Goal: Task Accomplishment & Management: Complete application form

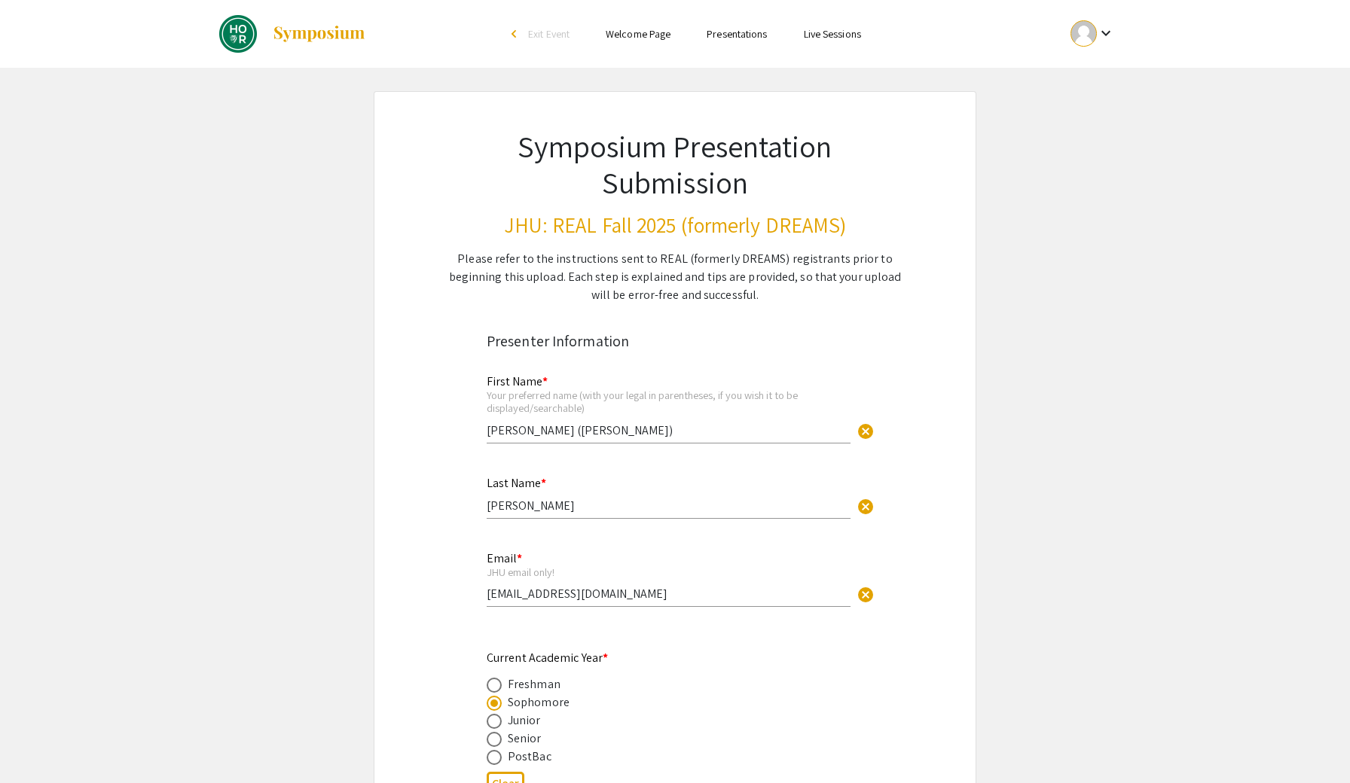
select select "custom"
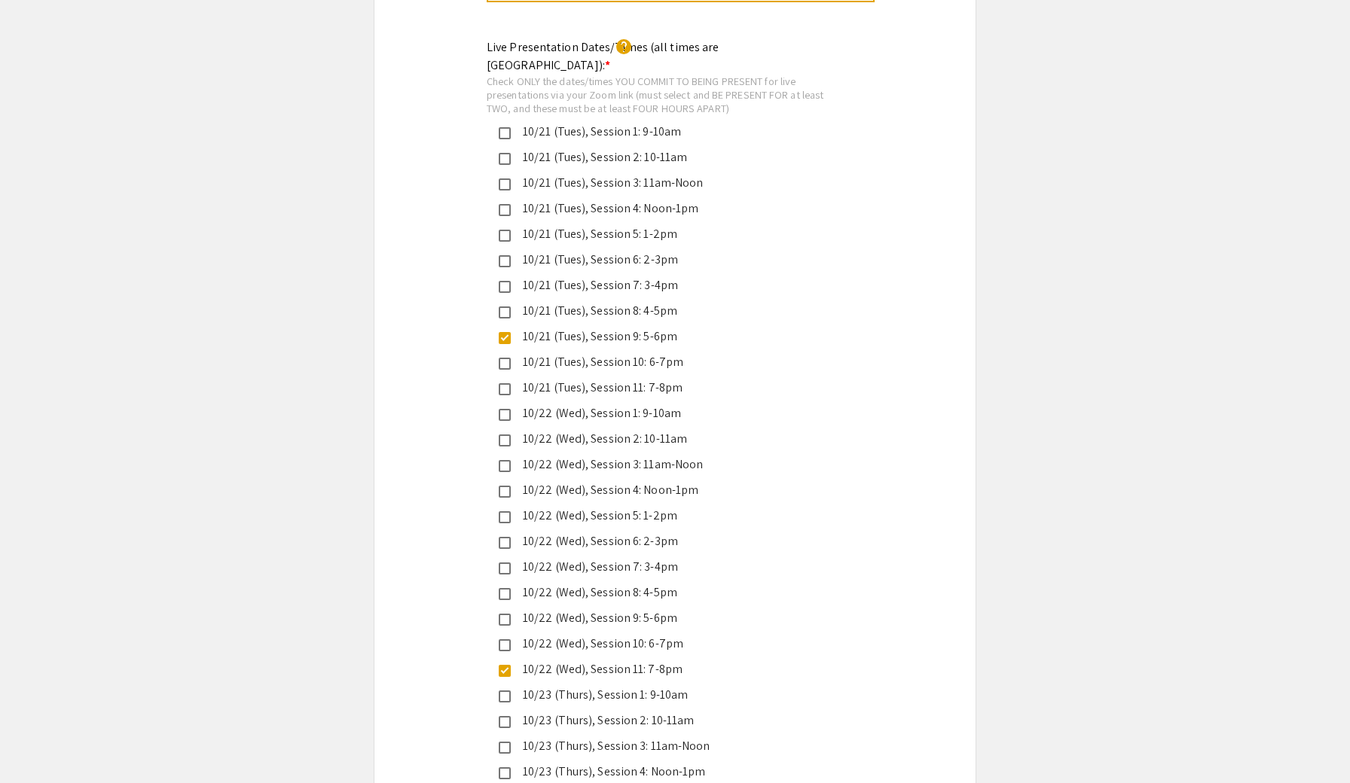
scroll to position [3174, 0]
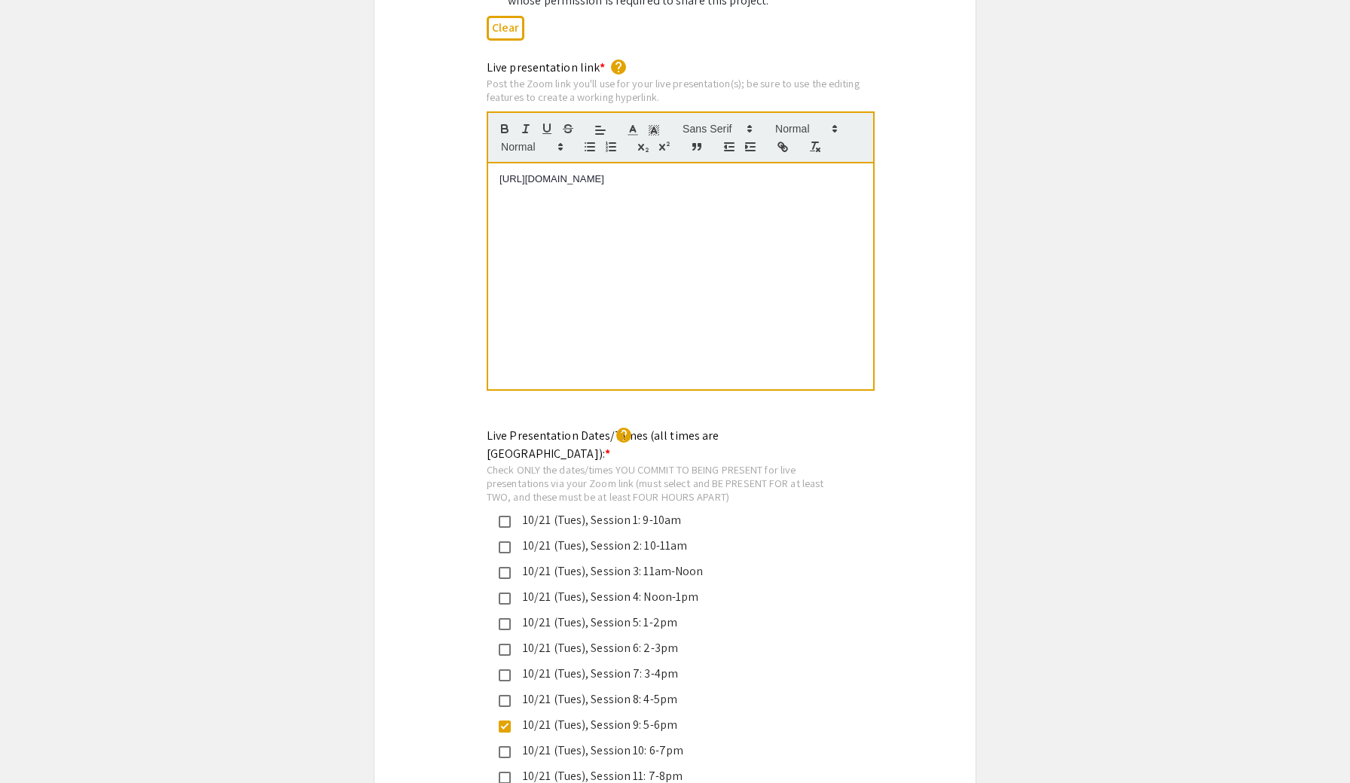
drag, startPoint x: 719, startPoint y: 148, endPoint x: 419, endPoint y: 139, distance: 299.9
click at [419, 139] on div "Live presentation link * help Post the Zoom link you'll use for your live prese…" at bounding box center [674, 236] width 601 height 354
copy span "https://JHUBlueJays.zoom.us/j/4334992138"
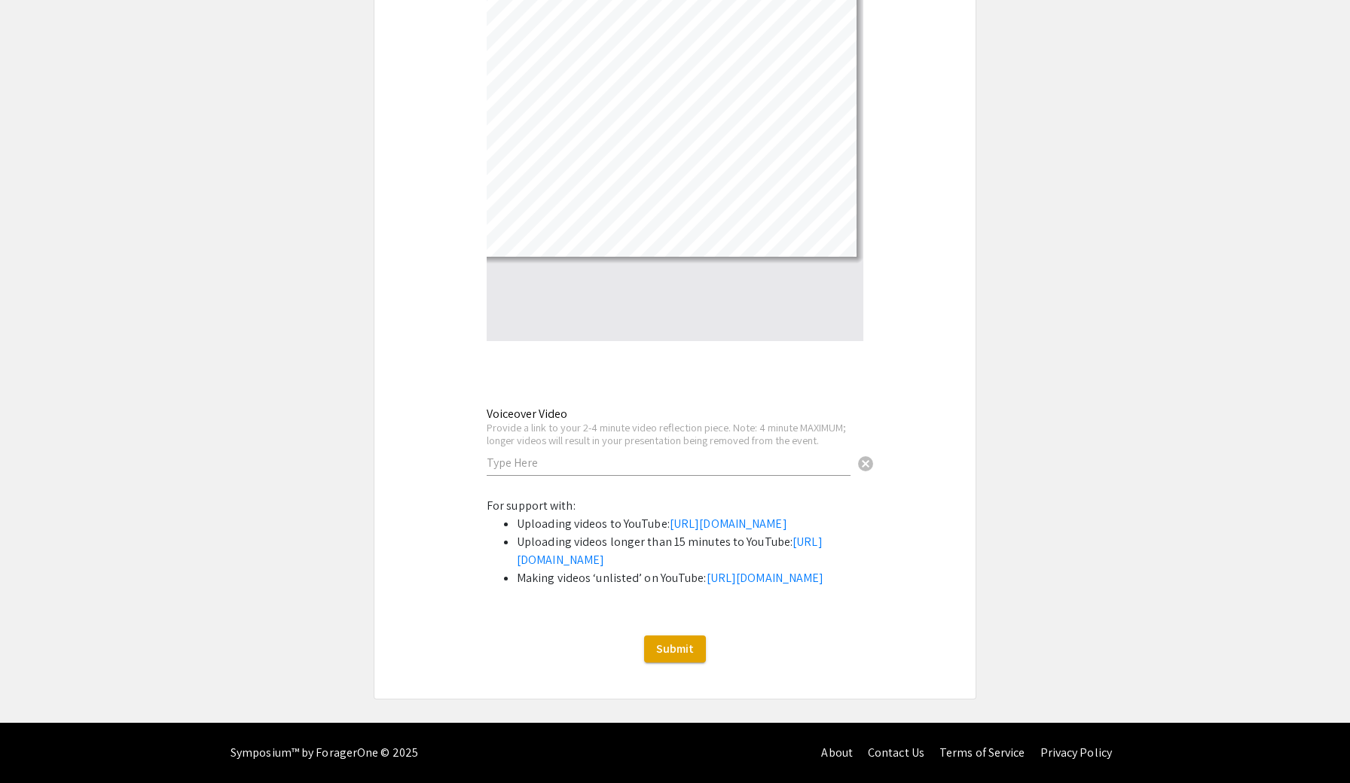
scroll to position [4899, 0]
click at [633, 455] on input "text" at bounding box center [669, 463] width 364 height 16
paste input "https://youtube.com/shorts/_nyaqI8Smz4?feature=share"
click at [672, 516] on link "https://support.google.com/youtube/answer/57407?co=GENIE.Platform%3DDesktop&hl=…" at bounding box center [729, 524] width 118 height 16
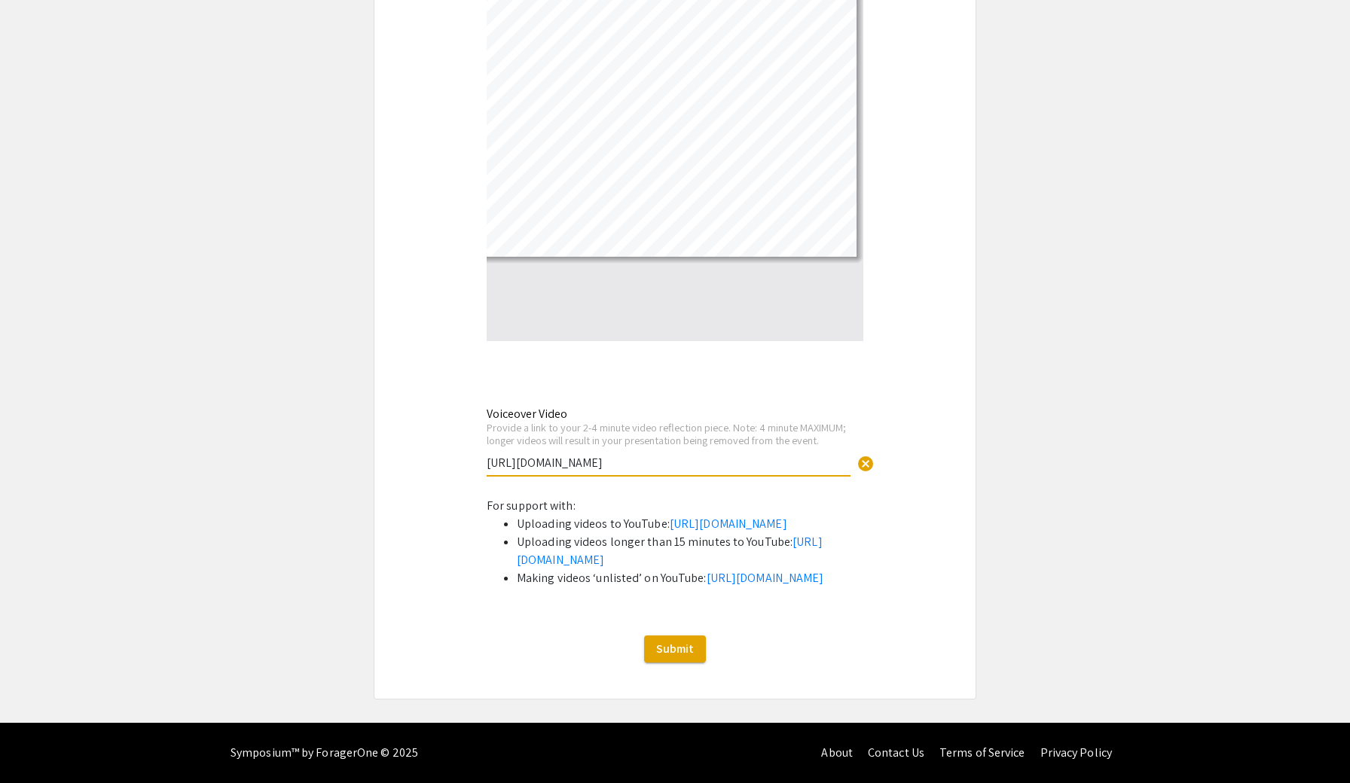
drag, startPoint x: 780, startPoint y: 371, endPoint x: 206, endPoint y: 411, distance: 575.3
type input "https://youtube.com/shorts/_nyaqI8Smz4?feature=shar"
paste input "https://youtu.be/C9oKZopsJn4?si=bVt7uxXVq24rbqZ_"
drag, startPoint x: 762, startPoint y: 378, endPoint x: 341, endPoint y: 378, distance: 421.0
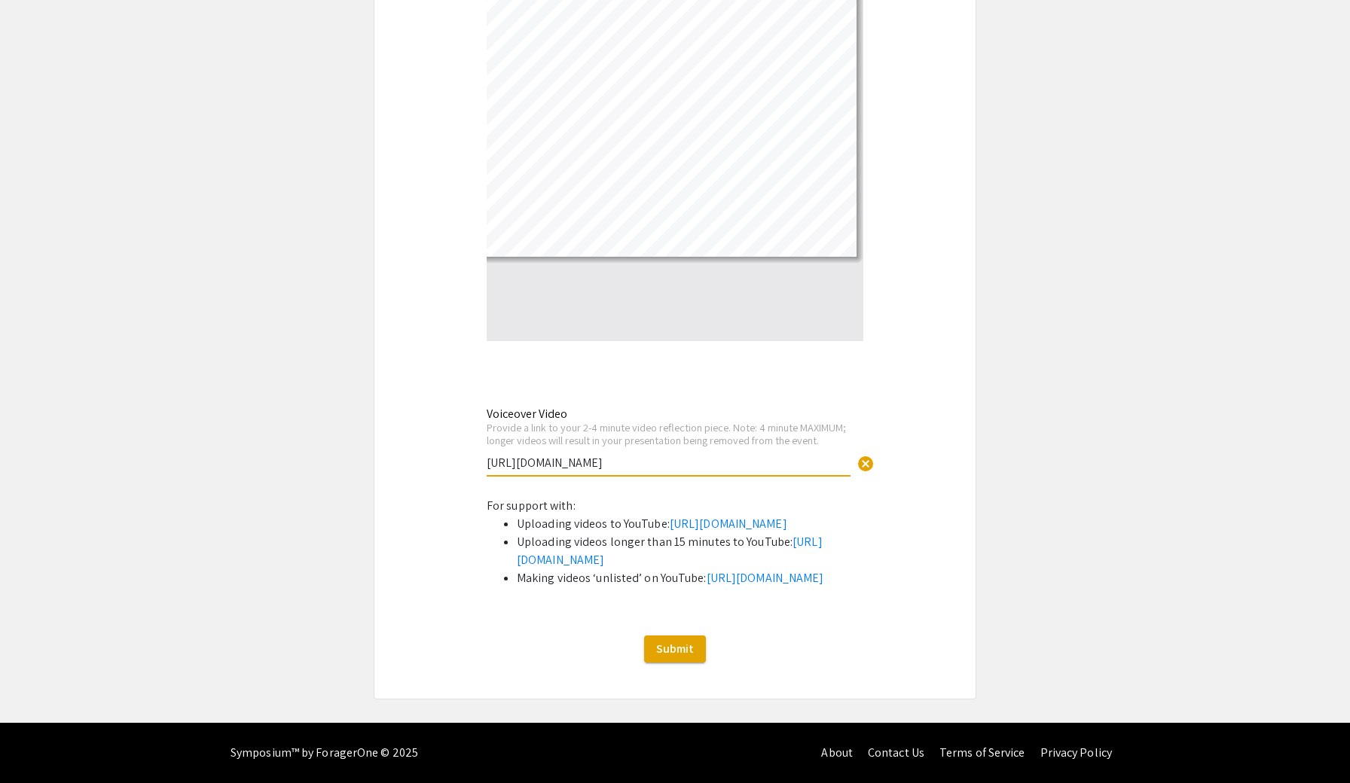
type input "https://youtu.be/C9oKZopsJn4?si=bVt7uxXVq24rbqZ_"
click at [687, 640] on button "Submit" at bounding box center [675, 649] width 62 height 27
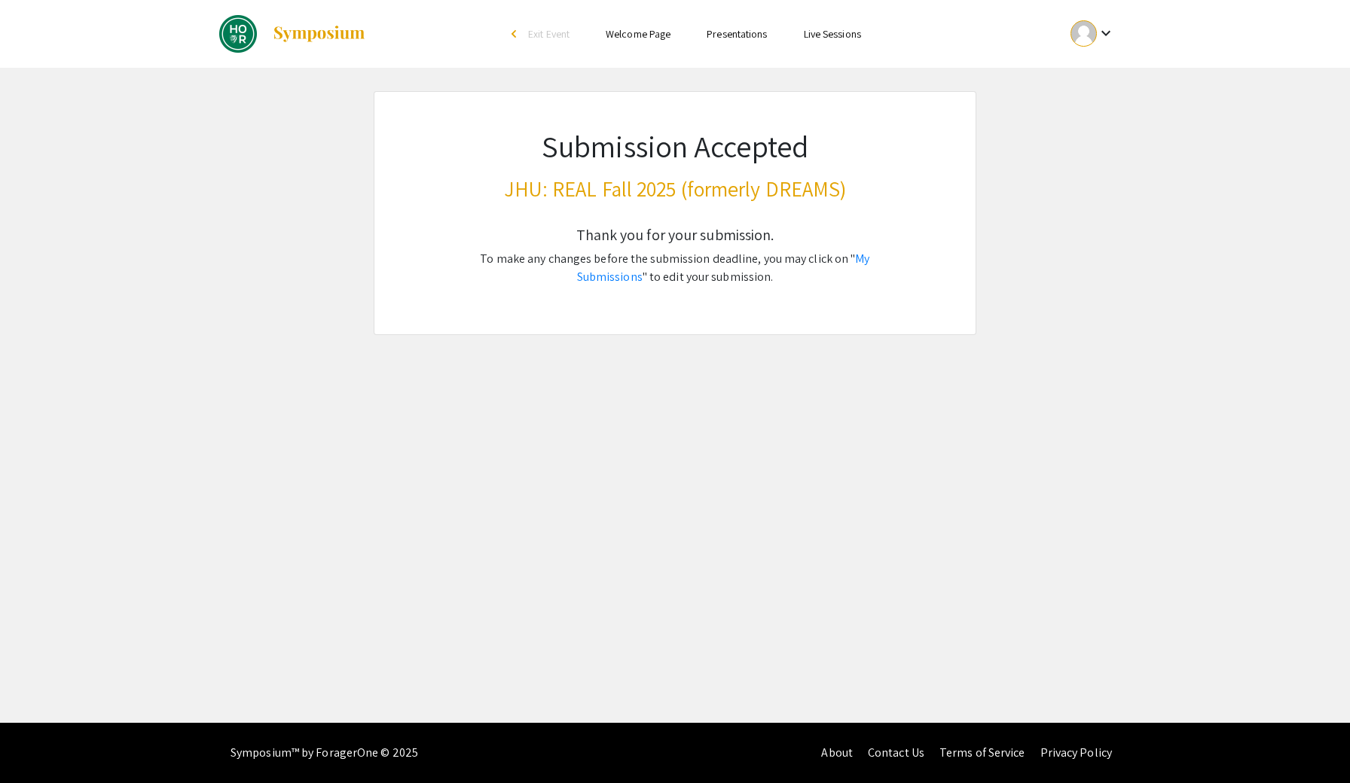
click at [1349, 4] on div "Skip navigation arrow_back_ios Exit Event Welcome Page Presentations Live Sessi…" at bounding box center [675, 34] width 1350 height 68
click at [840, 256] on link "My Submissions" at bounding box center [723, 268] width 293 height 34
click at [1100, 38] on mat-icon "keyboard_arrow_down" at bounding box center [1106, 33] width 18 height 18
click at [1087, 100] on button "My Submissions" at bounding box center [1100, 111] width 93 height 36
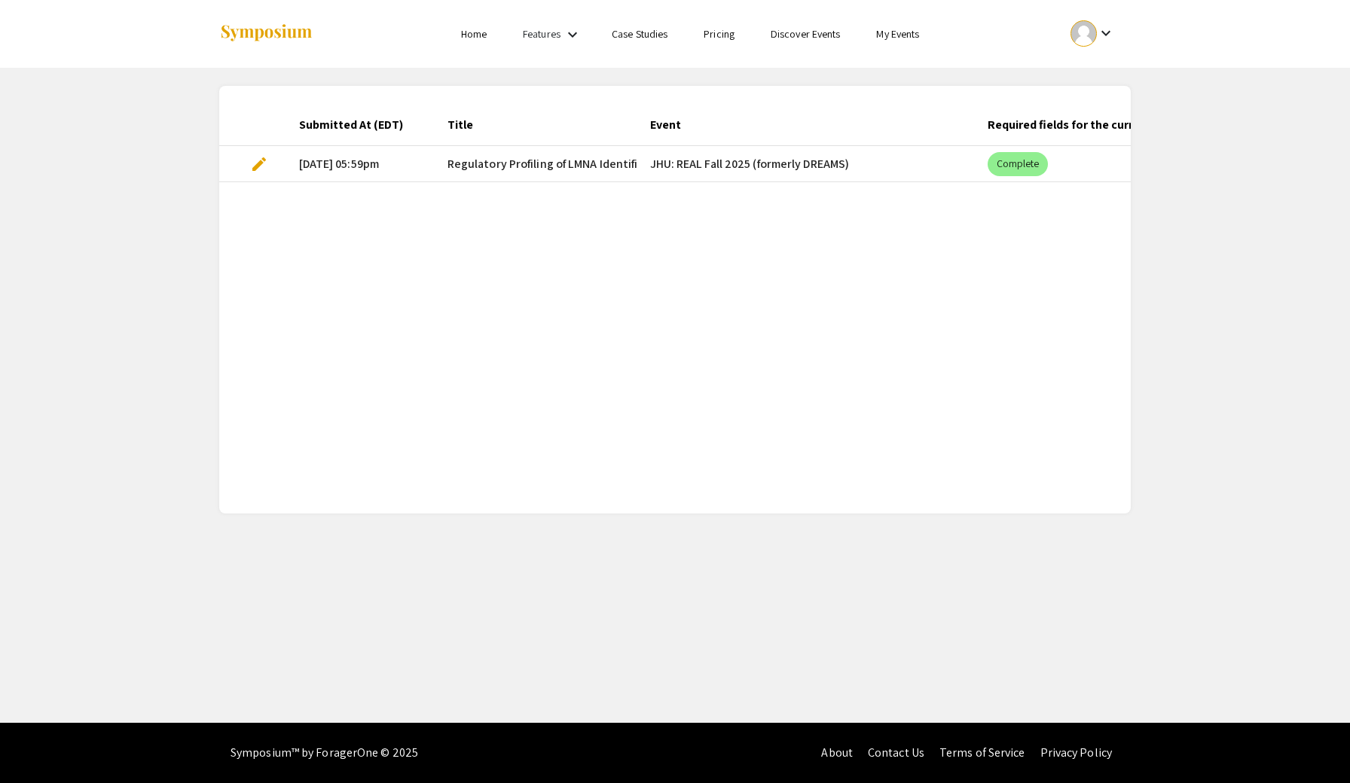
click at [310, 167] on mat-cell "10/15/25, 05:59pm" at bounding box center [361, 164] width 148 height 36
click at [263, 167] on span "edit" at bounding box center [259, 164] width 18 height 18
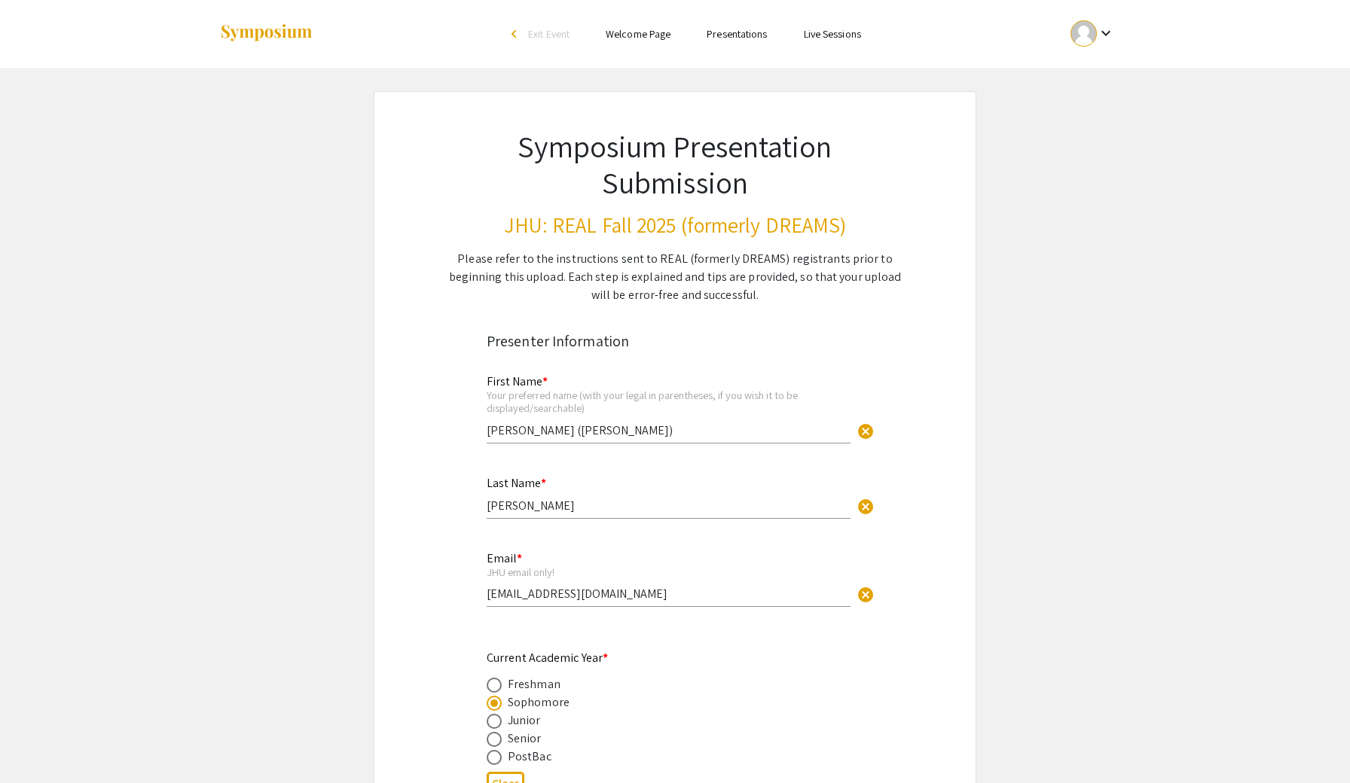
select select "custom"
type input "0"
select select "custom"
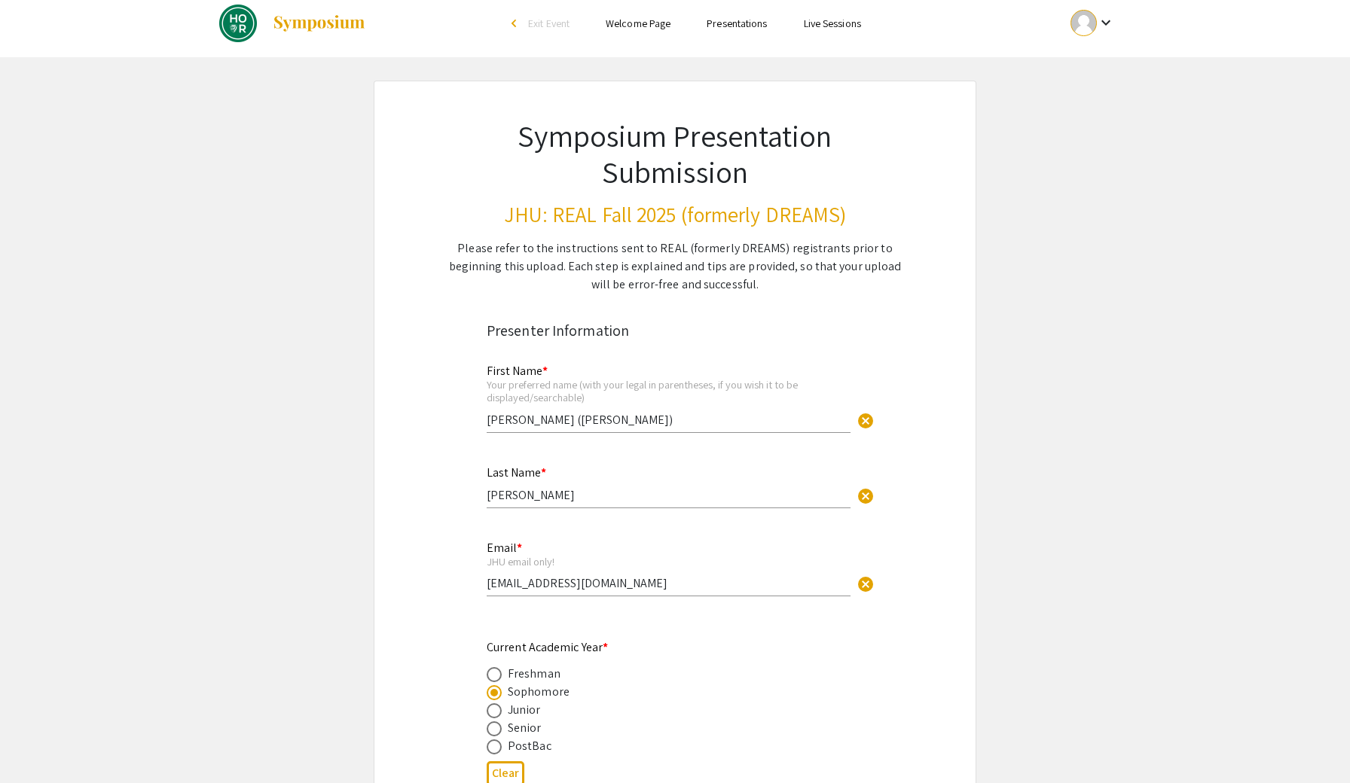
type input "1"
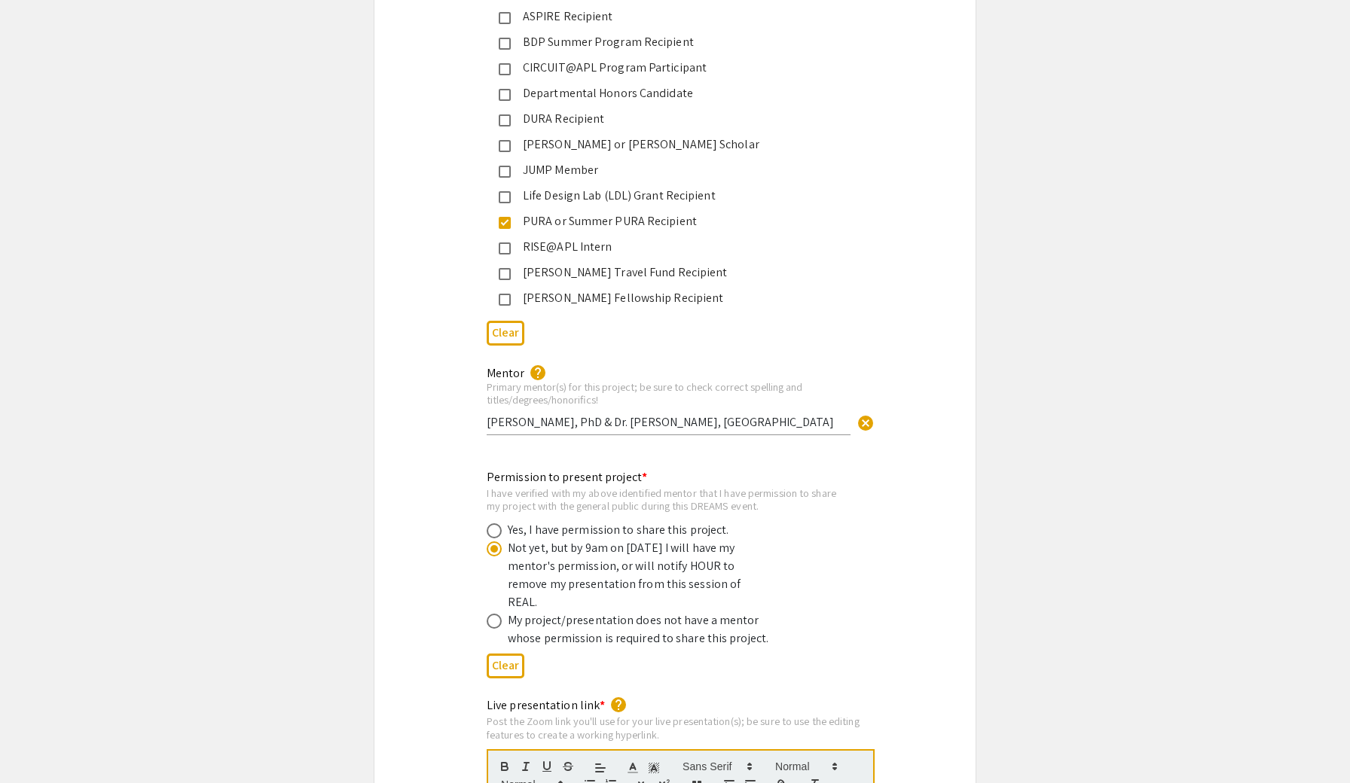
scroll to position [2593, 0]
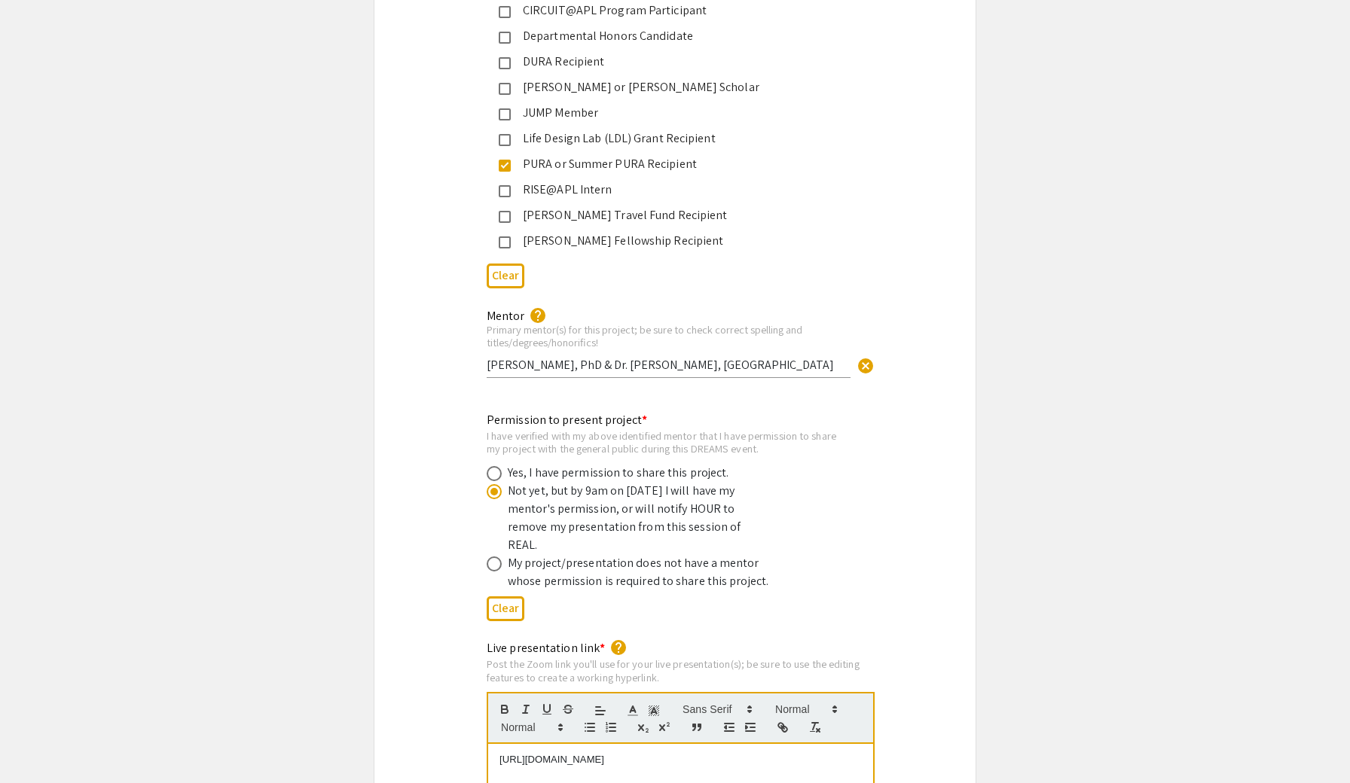
select select "custom"
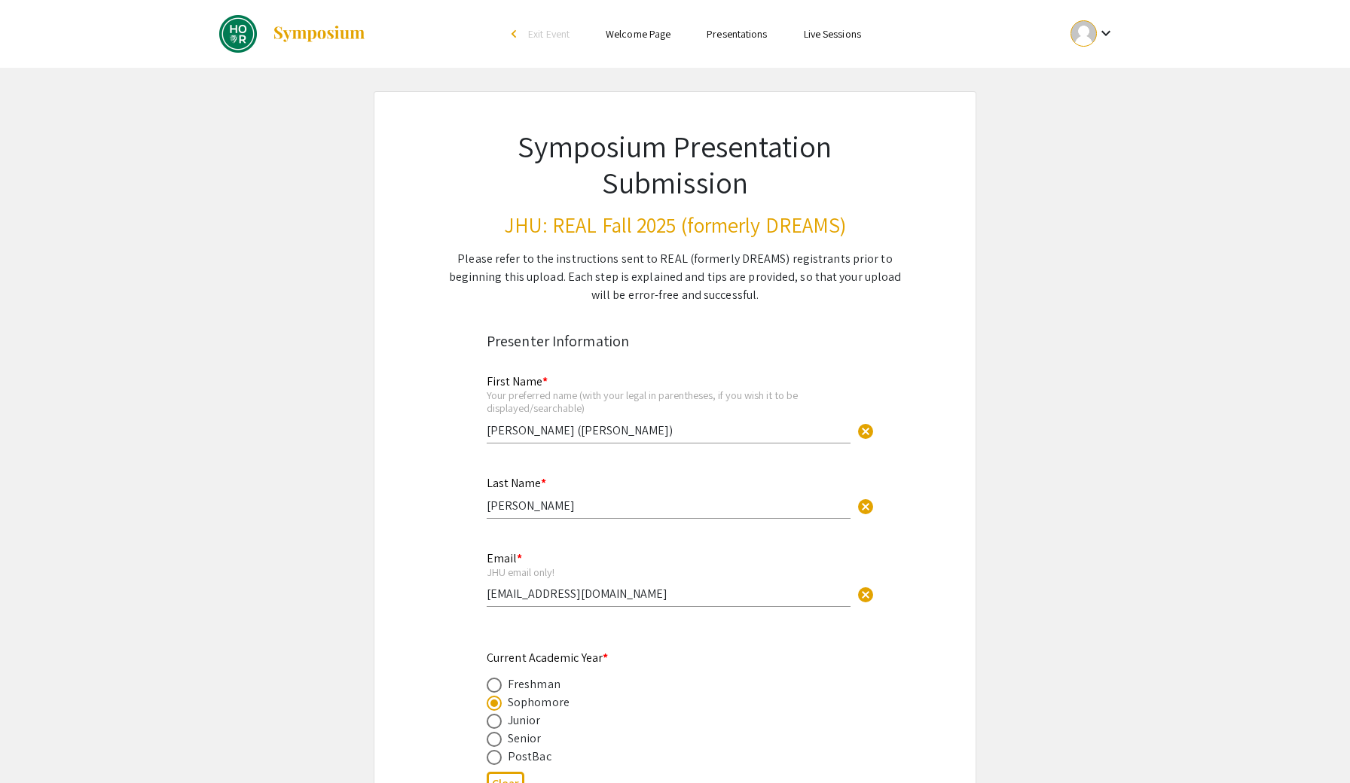
scroll to position [0, 0]
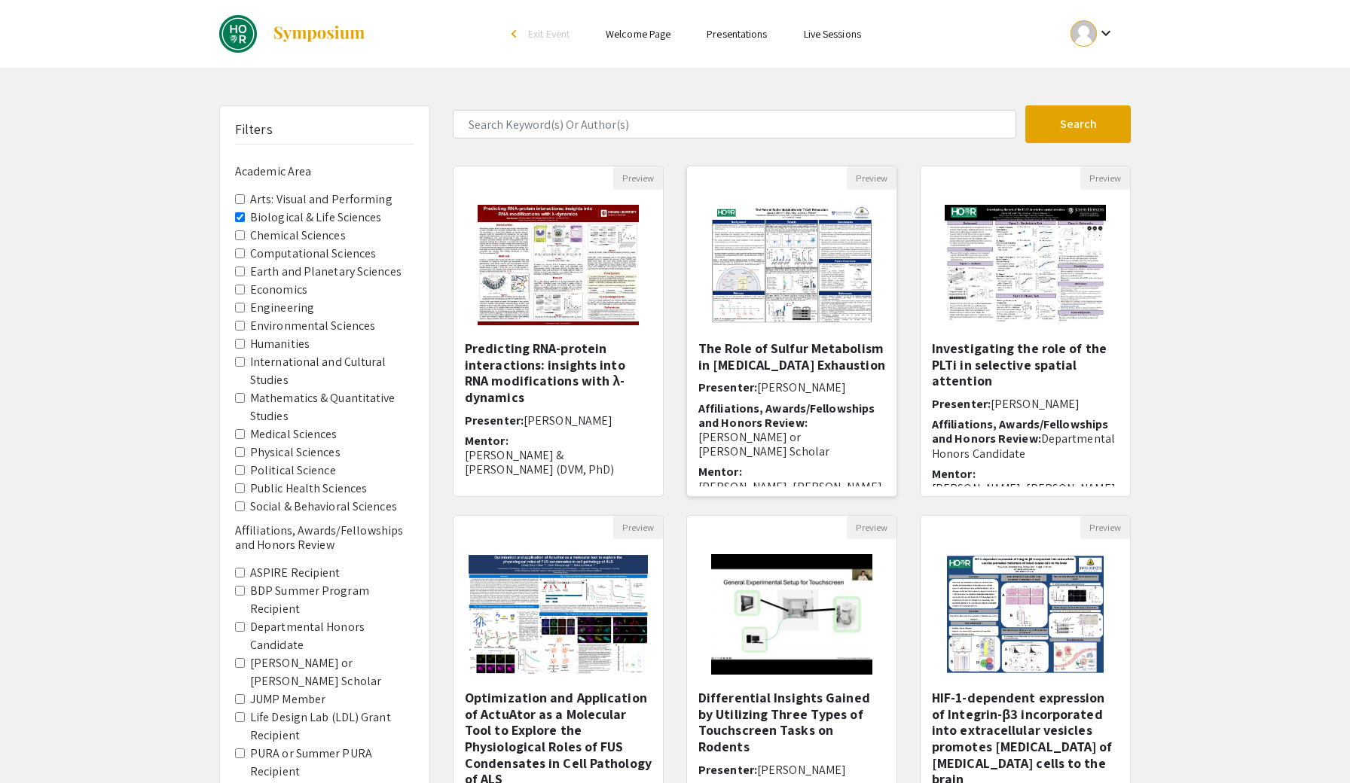
click at [815, 389] on span "[PERSON_NAME]" at bounding box center [801, 388] width 89 height 16
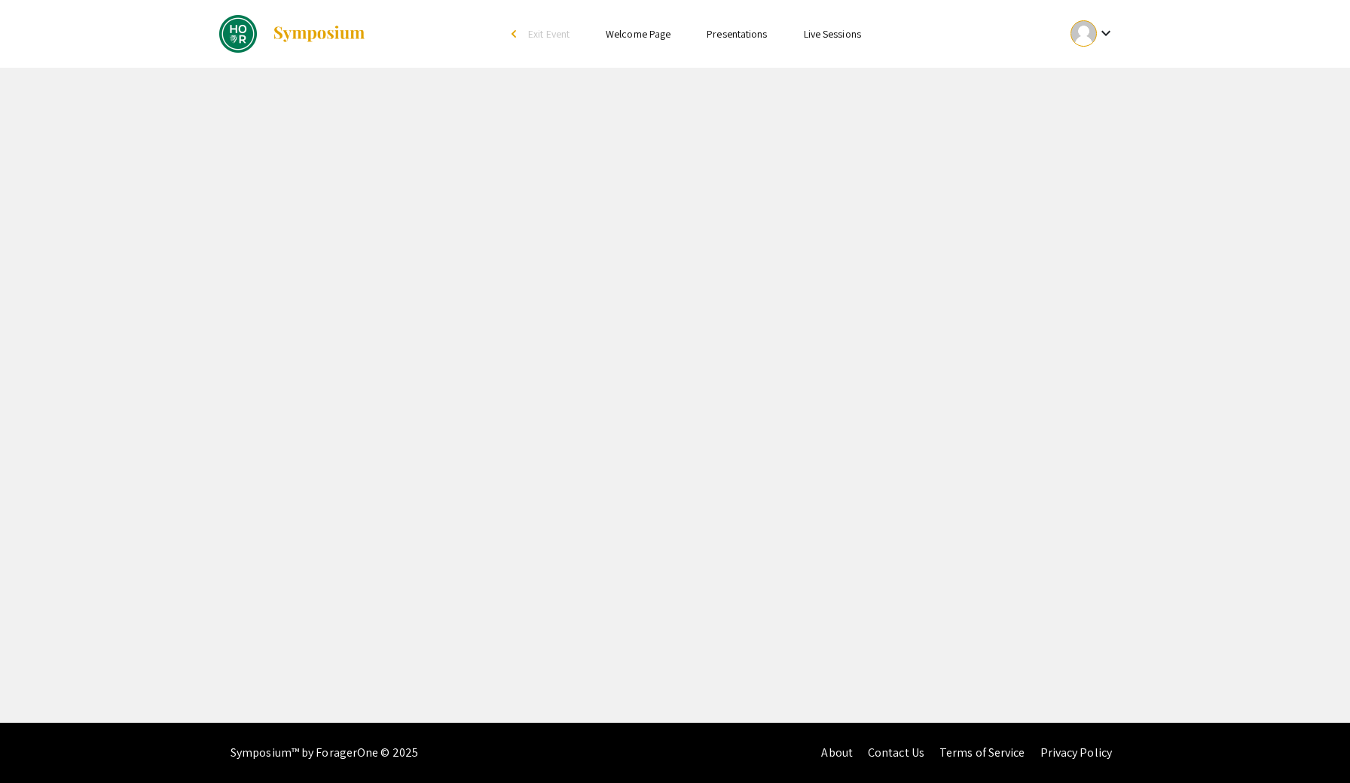
select select "custom"
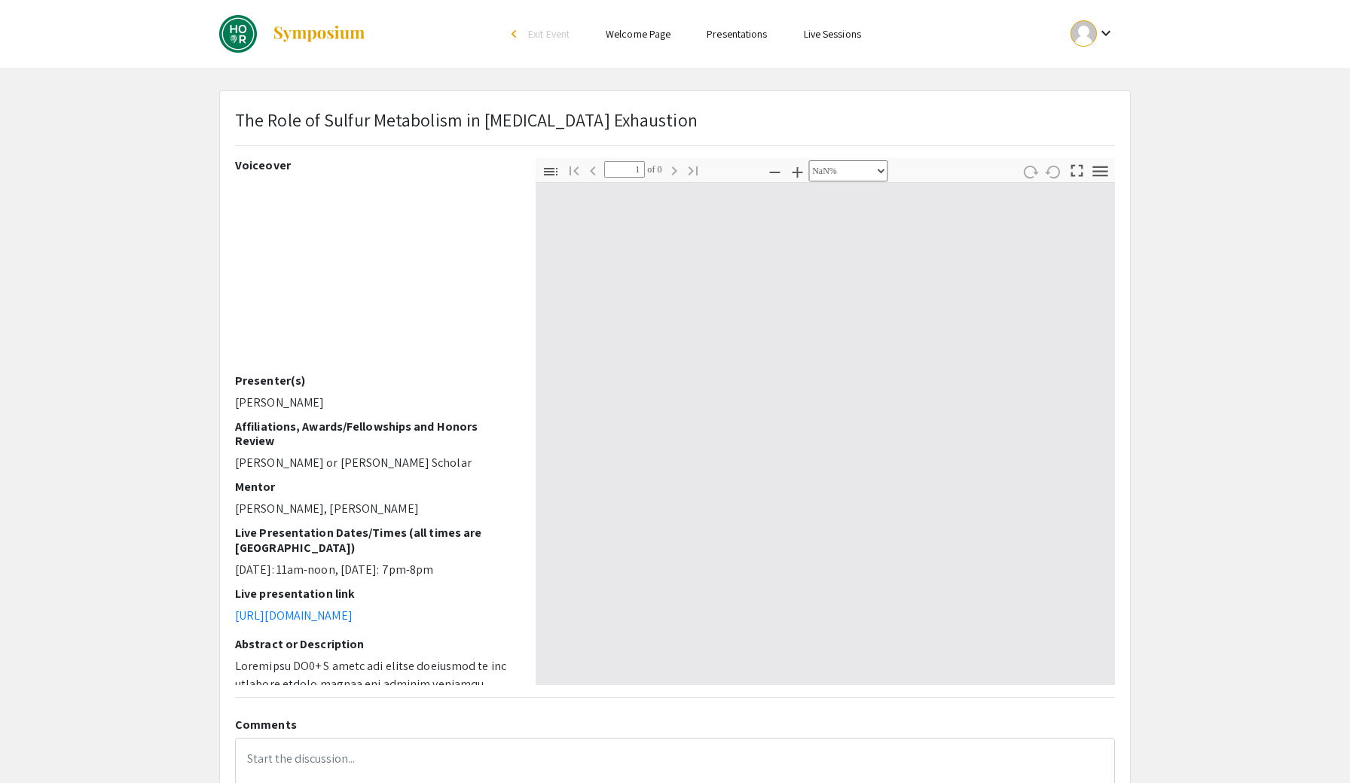
type input "0"
select select "custom"
type input "1"
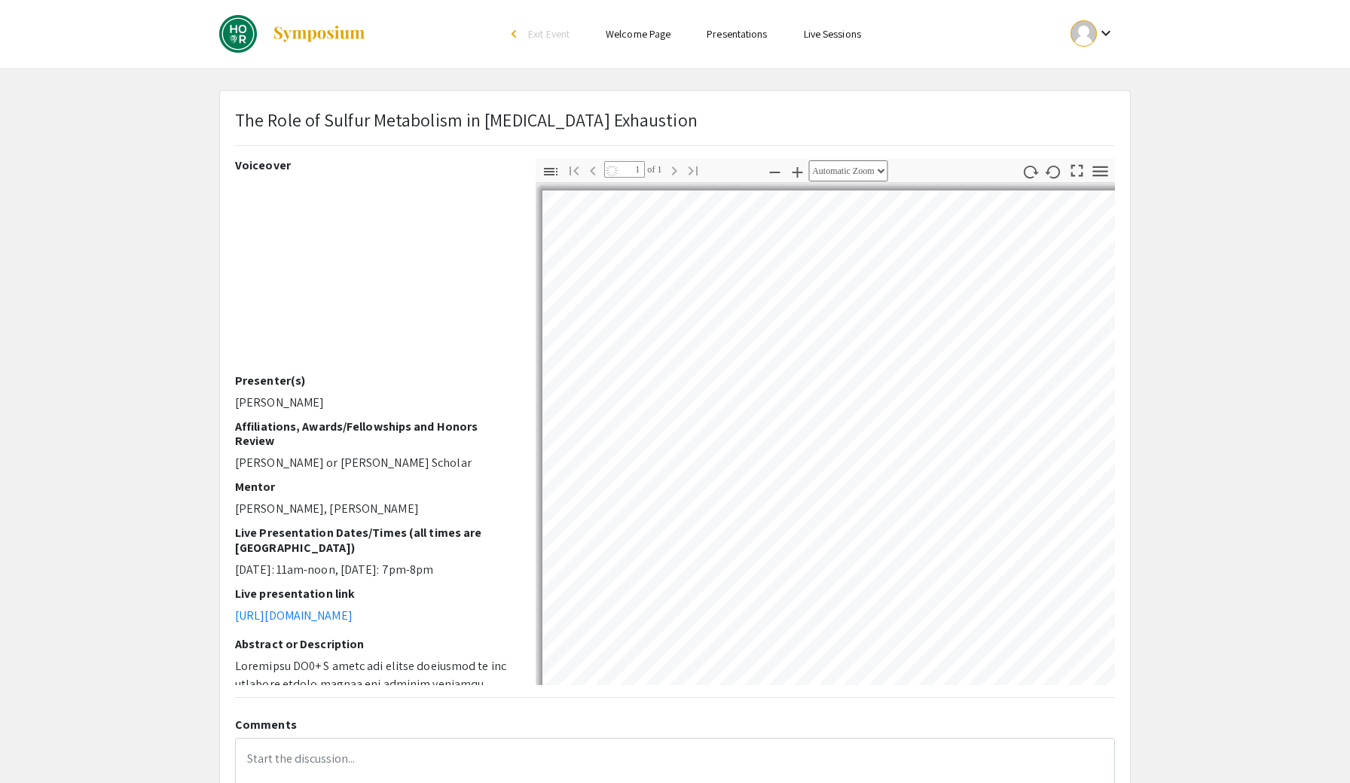
select select "auto"
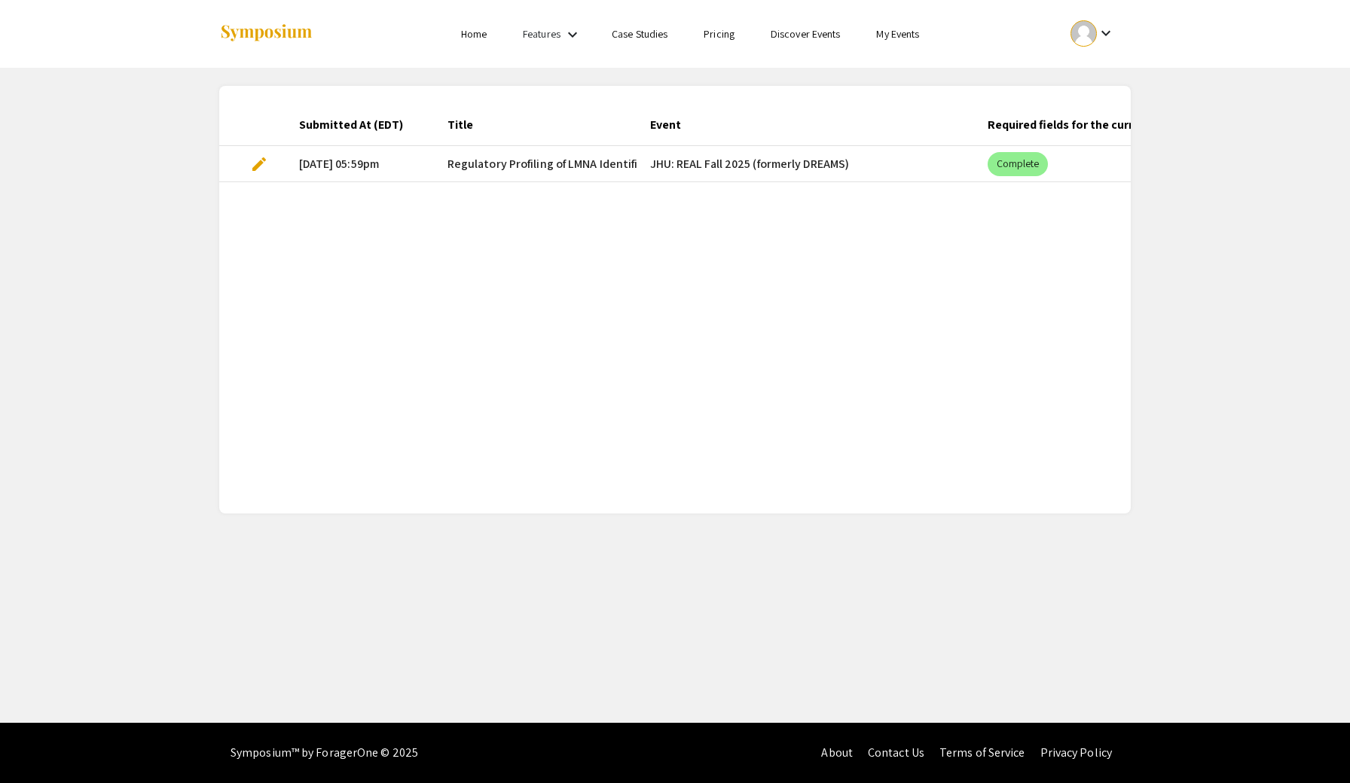
click at [258, 163] on span "edit" at bounding box center [259, 164] width 18 height 18
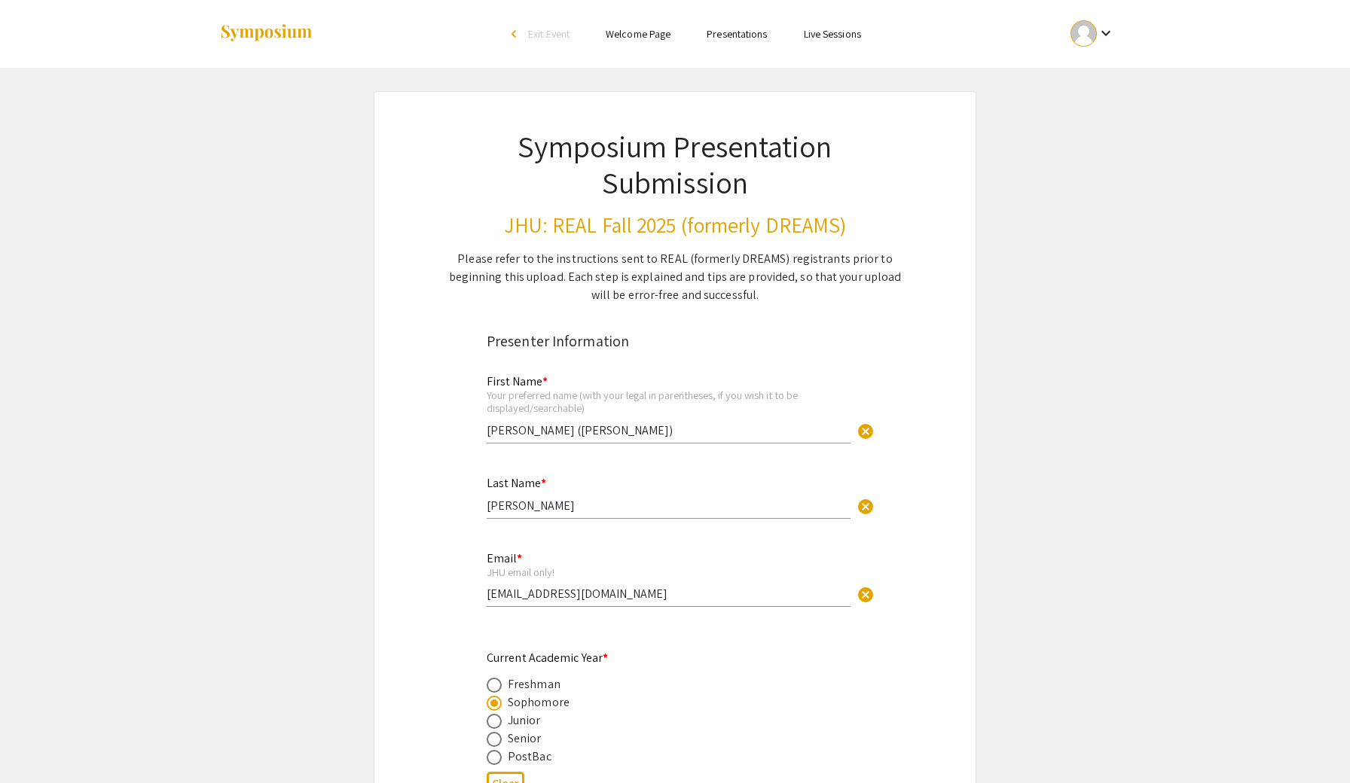
select select "custom"
type input "0"
select select "custom"
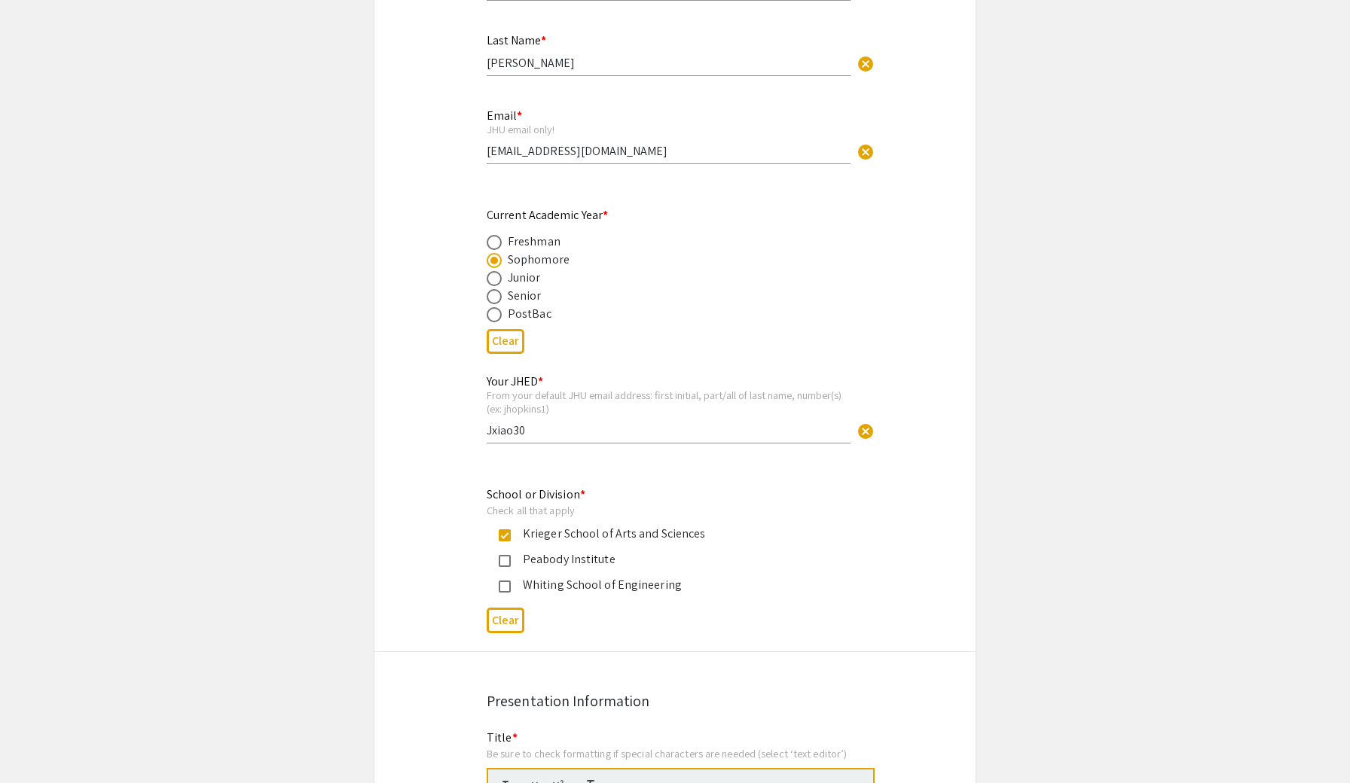
scroll to position [1461, 0]
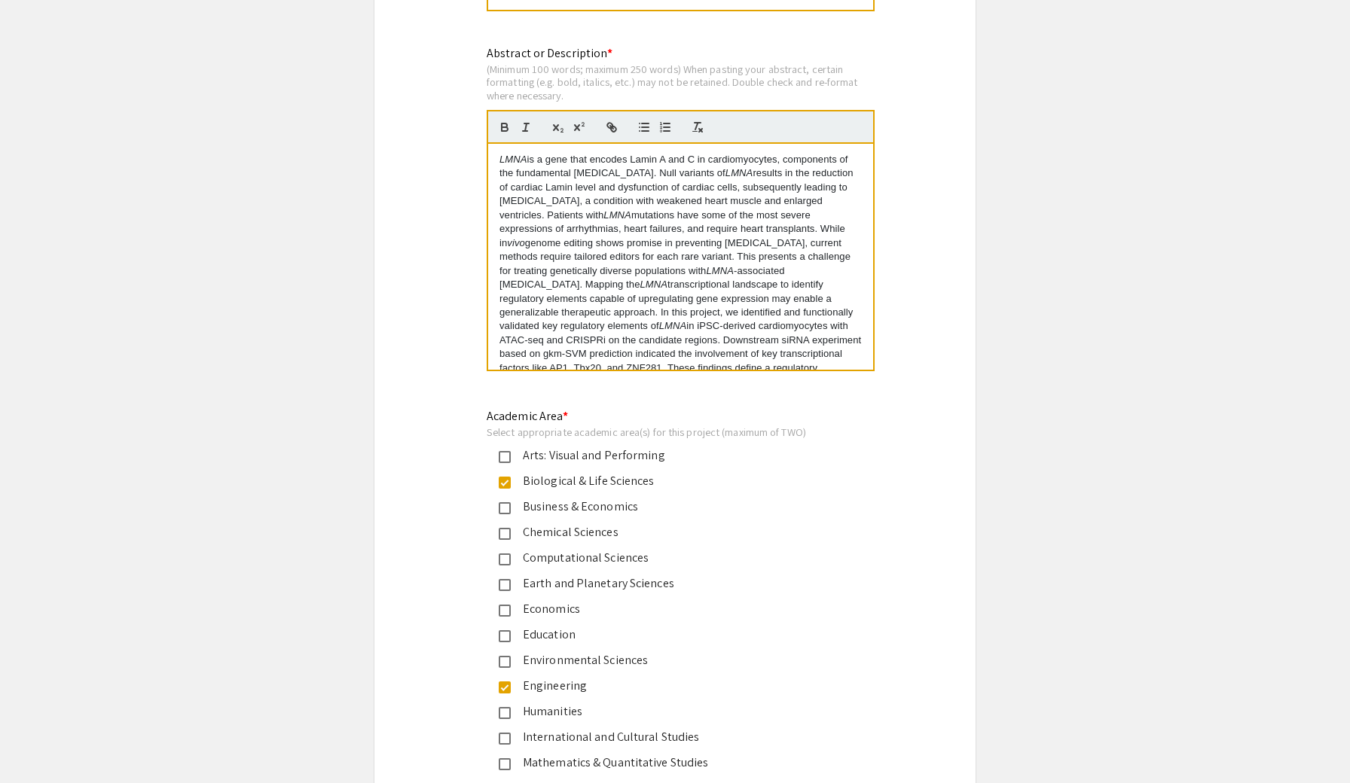
type input "1"
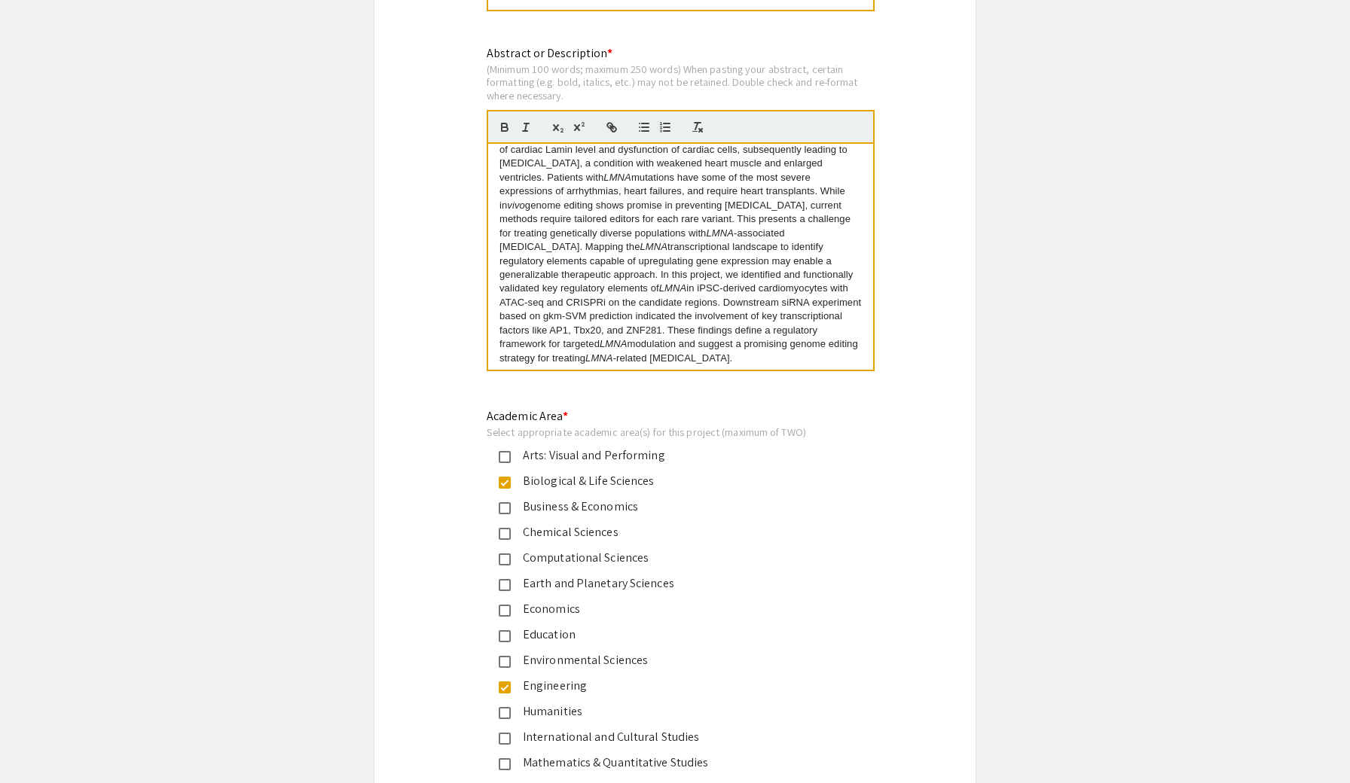
scroll to position [36, 0]
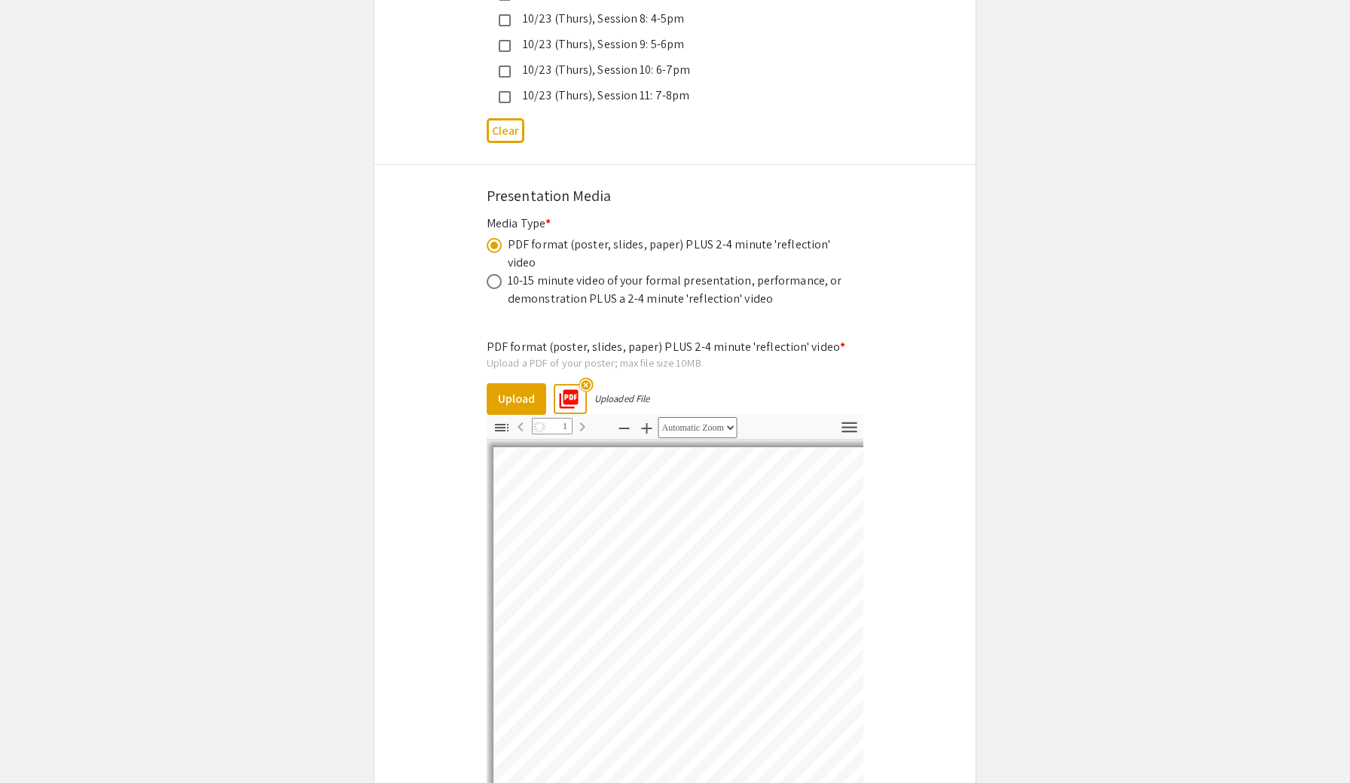
select select "custom"
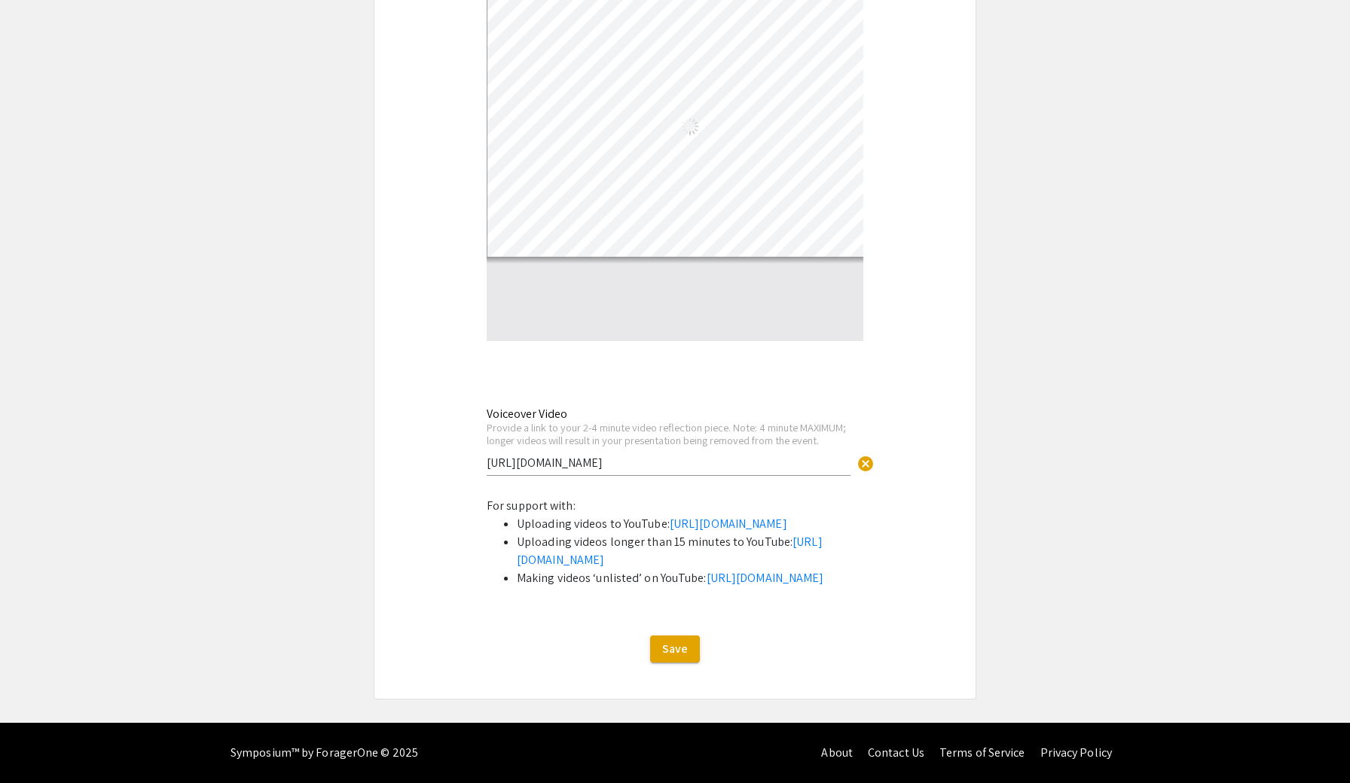
scroll to position [4899, 0]
click at [760, 455] on input "https://youtu.be/C9oKZopsJn4?si=bVt7uxXVq24rbqZ_" at bounding box center [669, 463] width 364 height 16
drag, startPoint x: 764, startPoint y: 379, endPoint x: 405, endPoint y: 354, distance: 359.4
paste input "uqwyLnP3a-A"
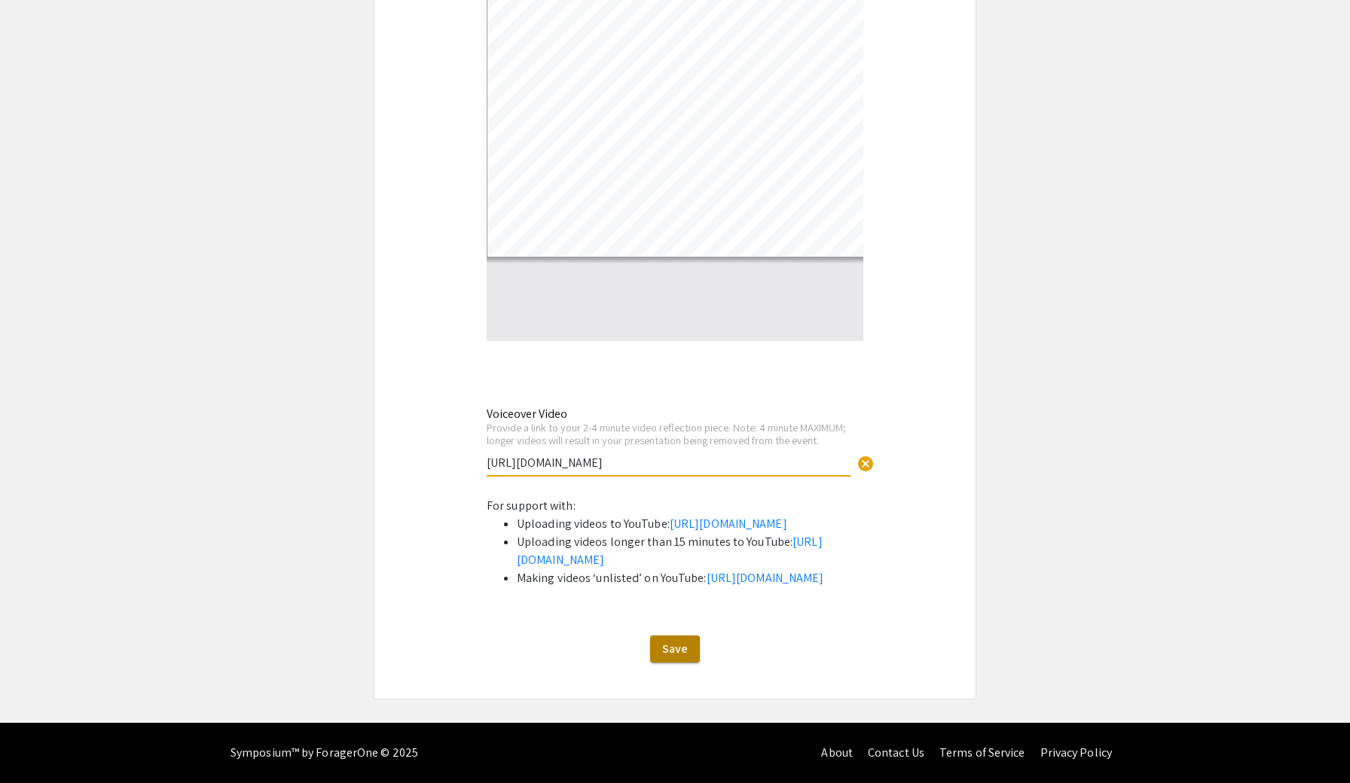
type input "https://youtu.be/uqwyLnP3a-A"
click at [679, 648] on span "Save" at bounding box center [675, 649] width 26 height 16
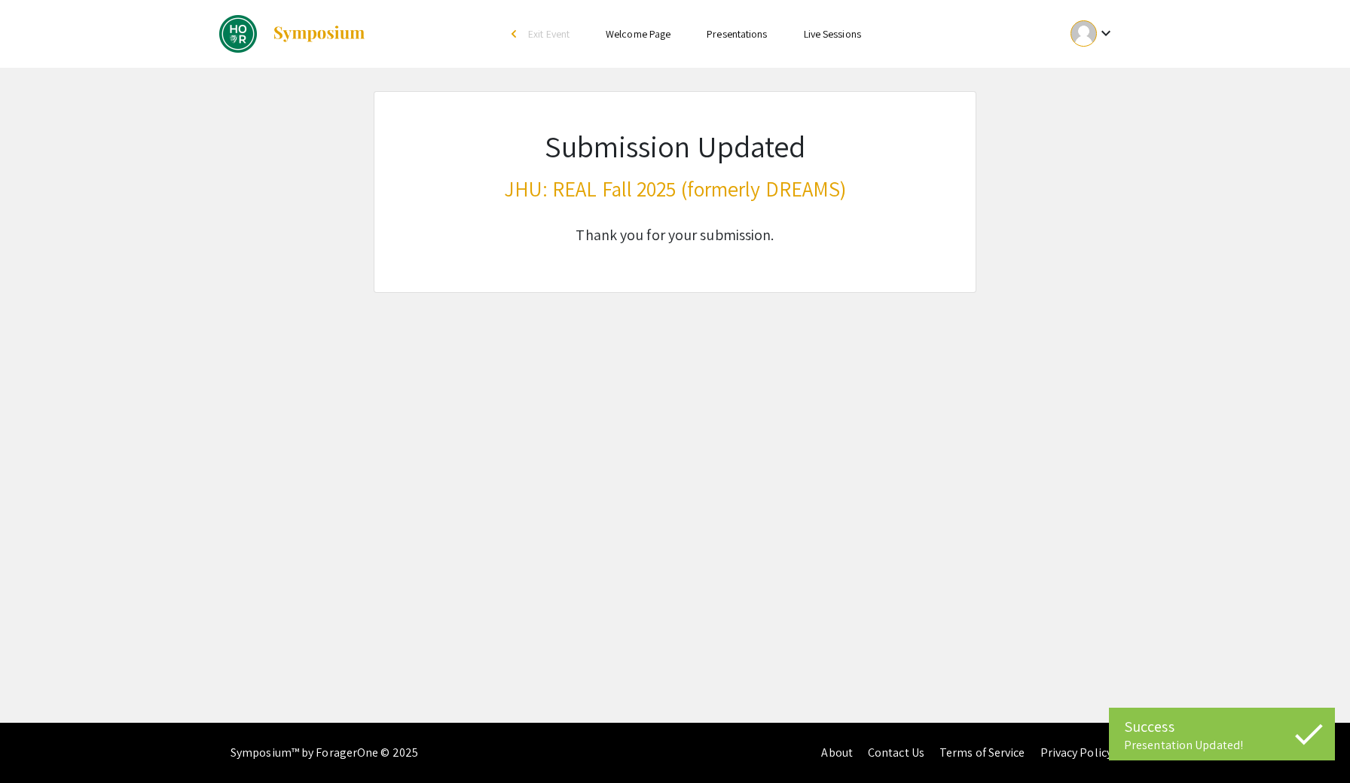
scroll to position [0, 0]
click at [1105, 35] on mat-icon "keyboard_arrow_down" at bounding box center [1106, 33] width 18 height 18
click at [1094, 107] on button "My Submissions" at bounding box center [1100, 111] width 93 height 36
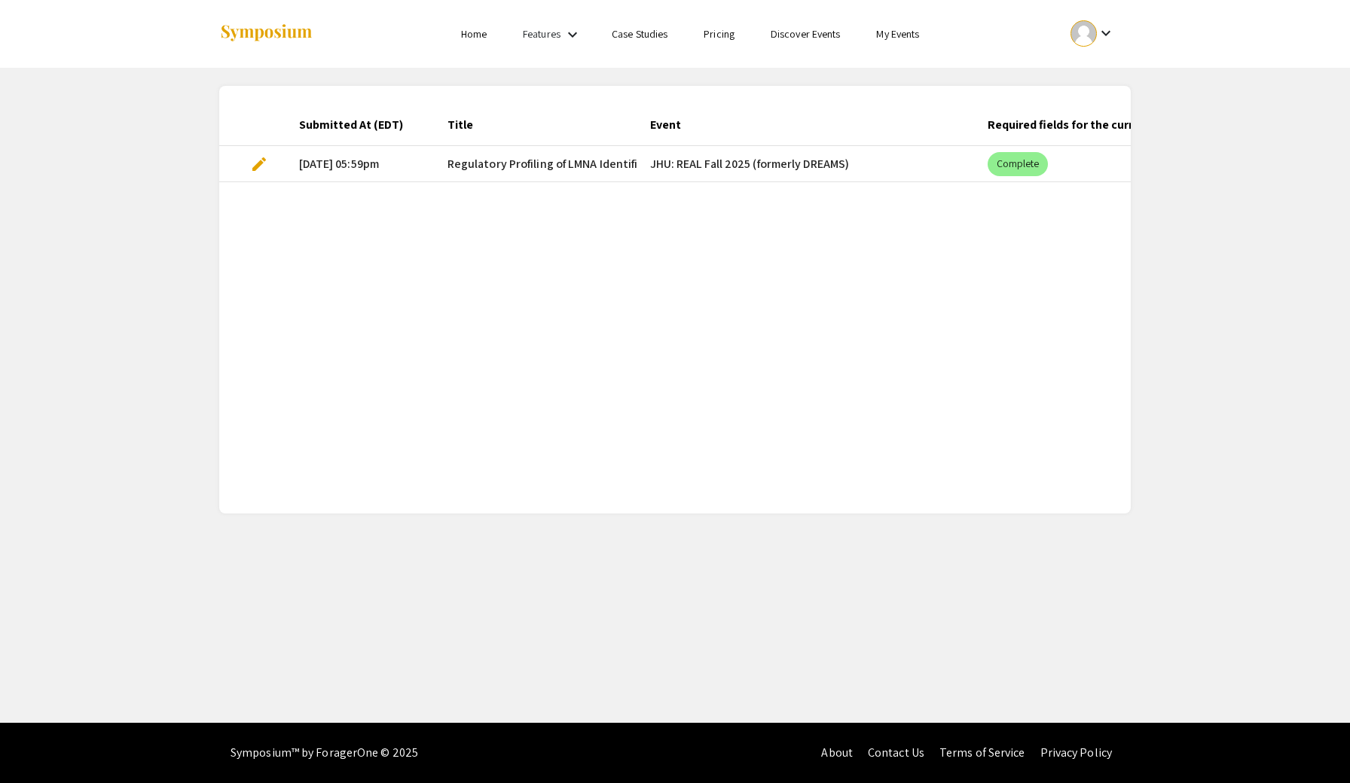
click at [250, 169] on span "edit" at bounding box center [259, 164] width 18 height 18
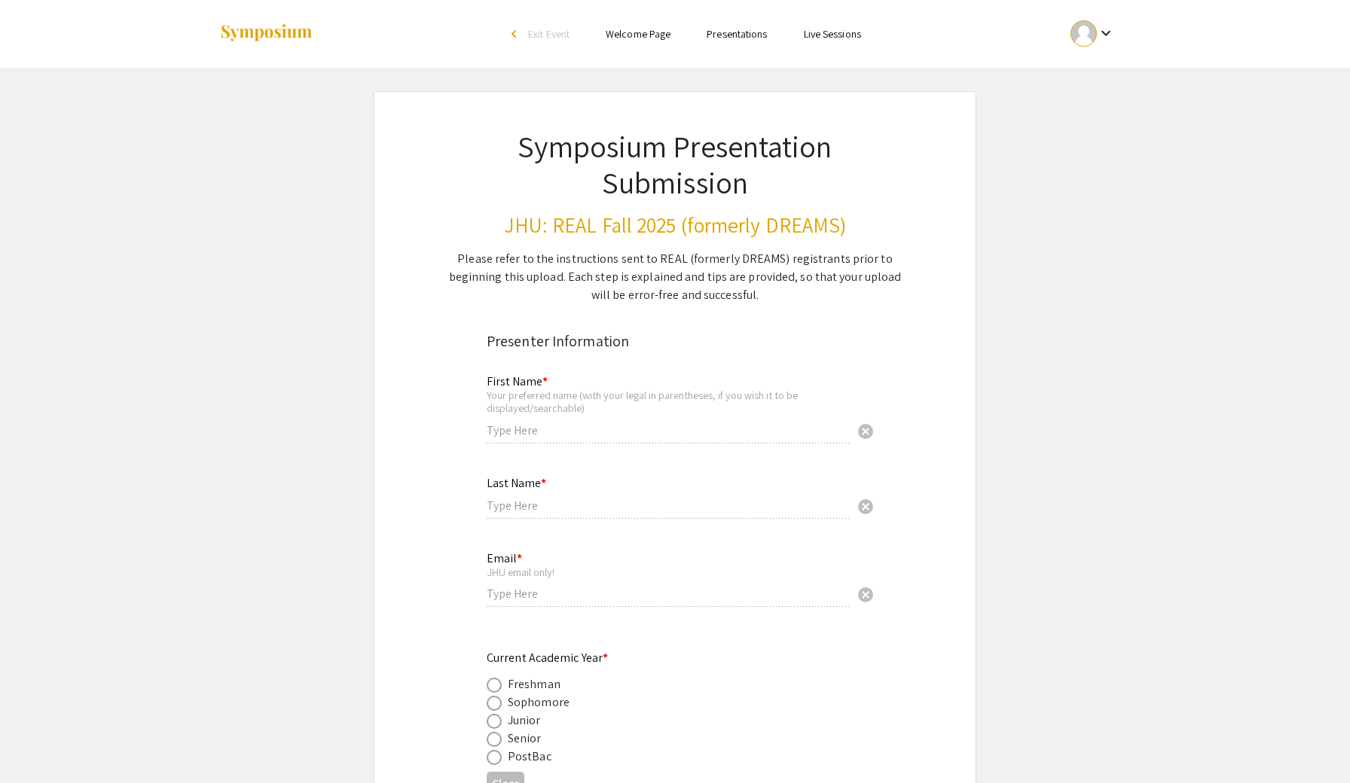
type input "Jonathan (Jinghan)"
type input "Xiao"
type input "Jxiao30@jh.edu"
radio input "true"
type input "Jxiao30"
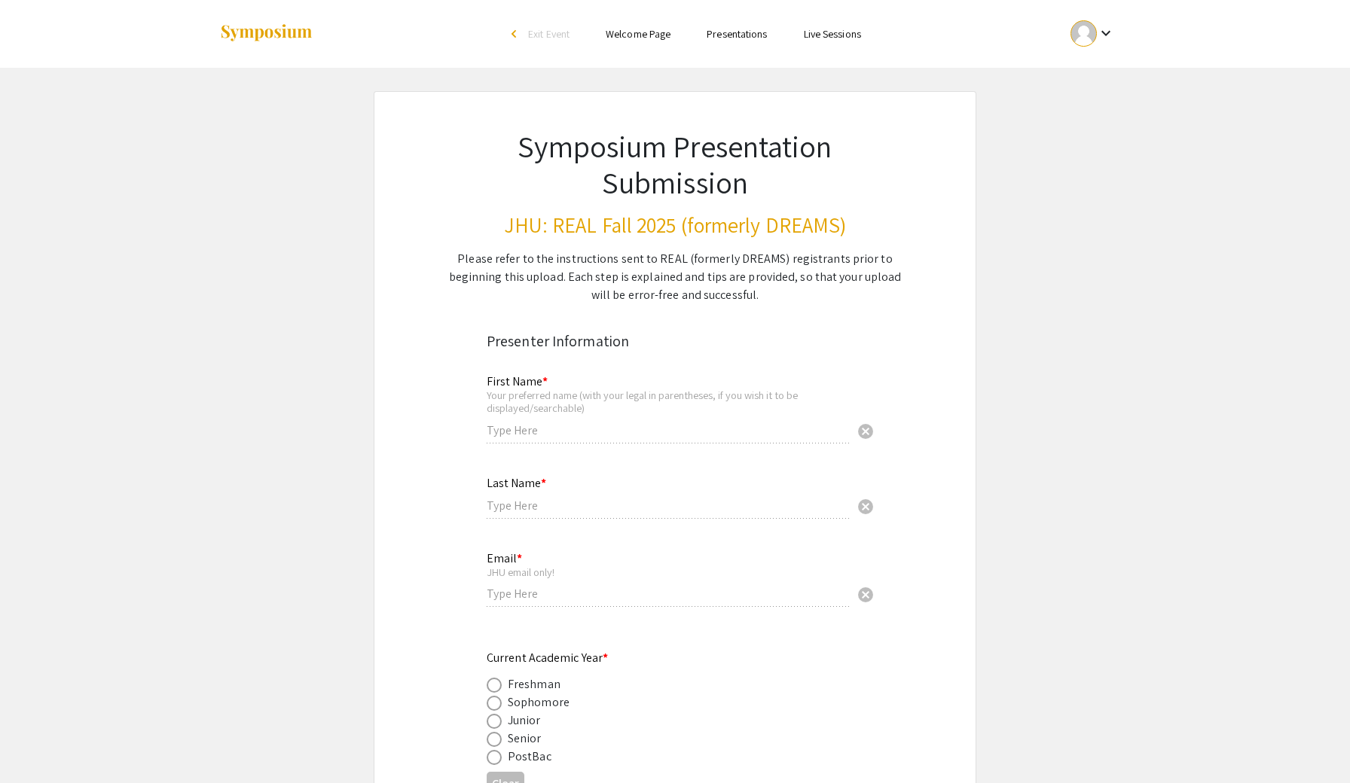
type input "Prof. Gregory Newby, PhD & Dr. Maria Viskadourou, MD"
radio input "true"
select select "custom"
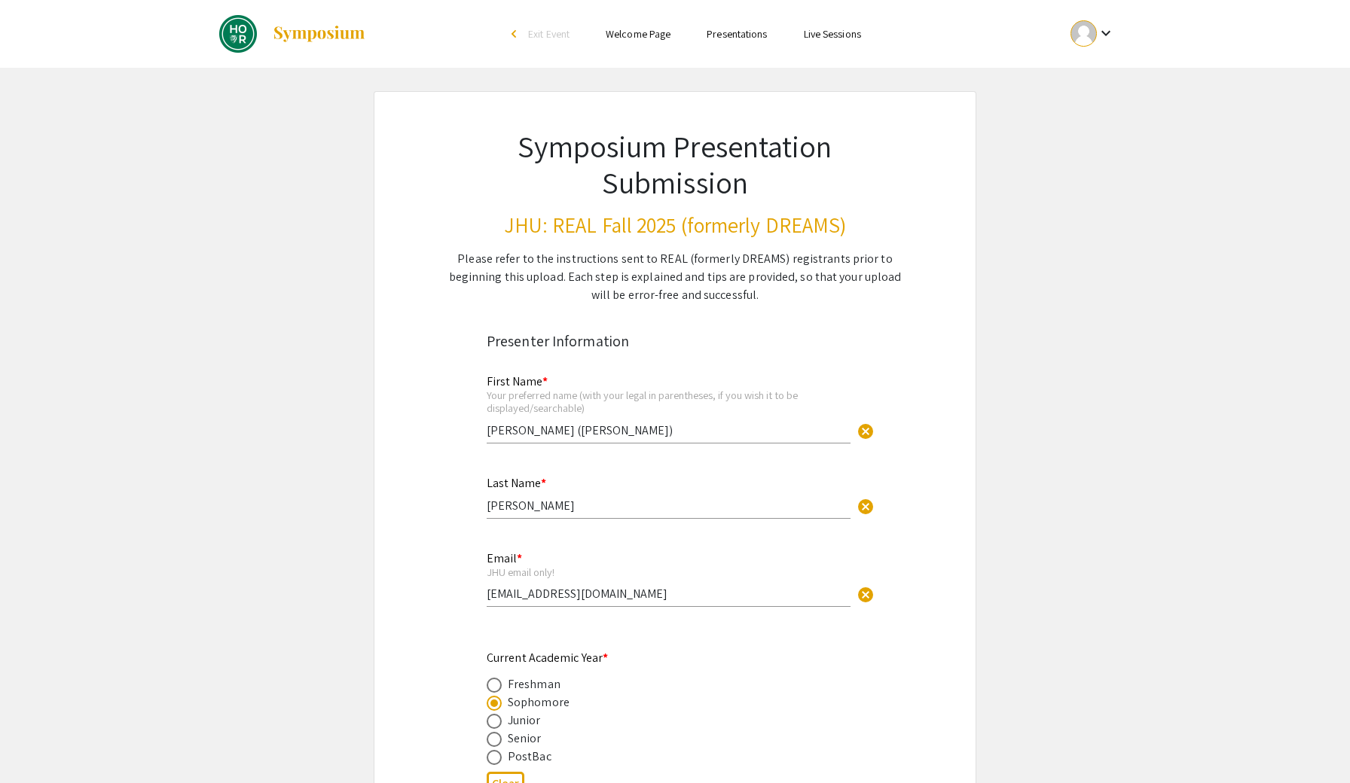
type input "0"
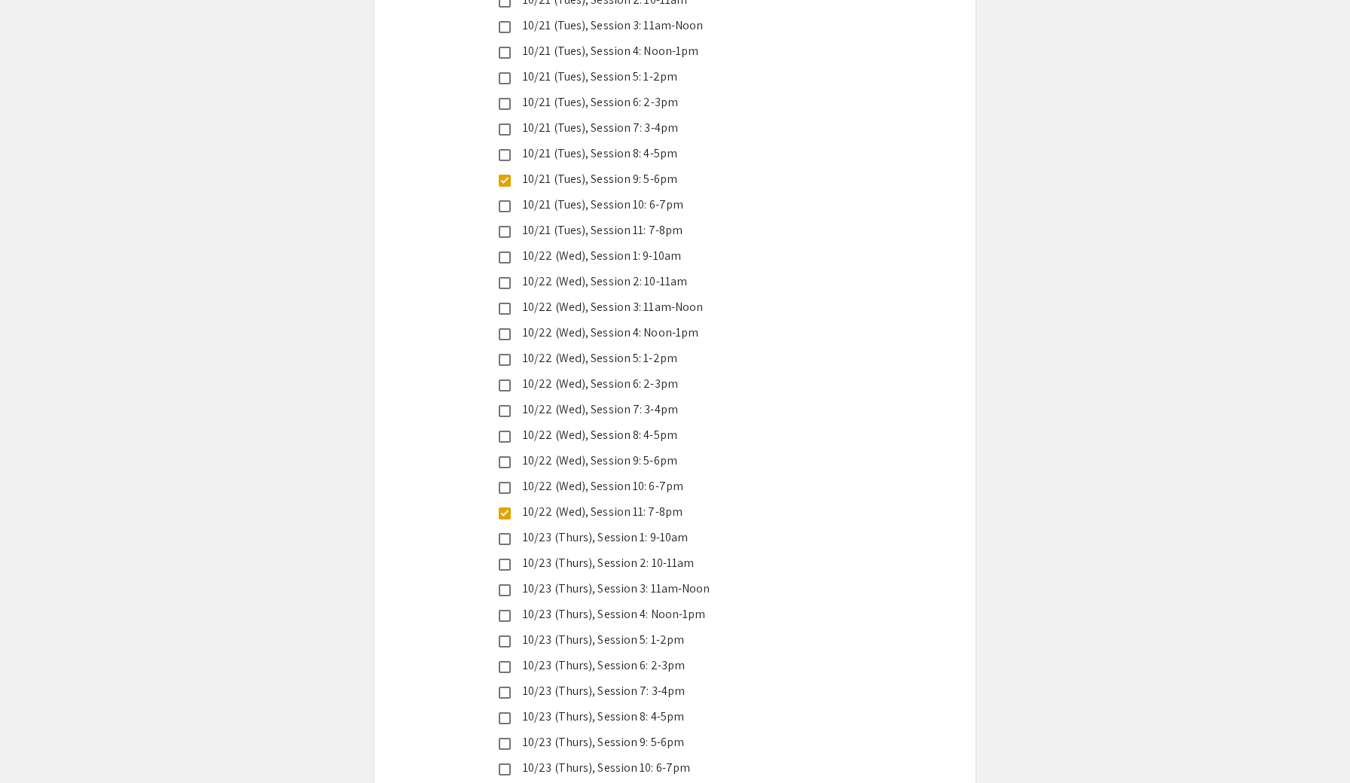
select select "auto"
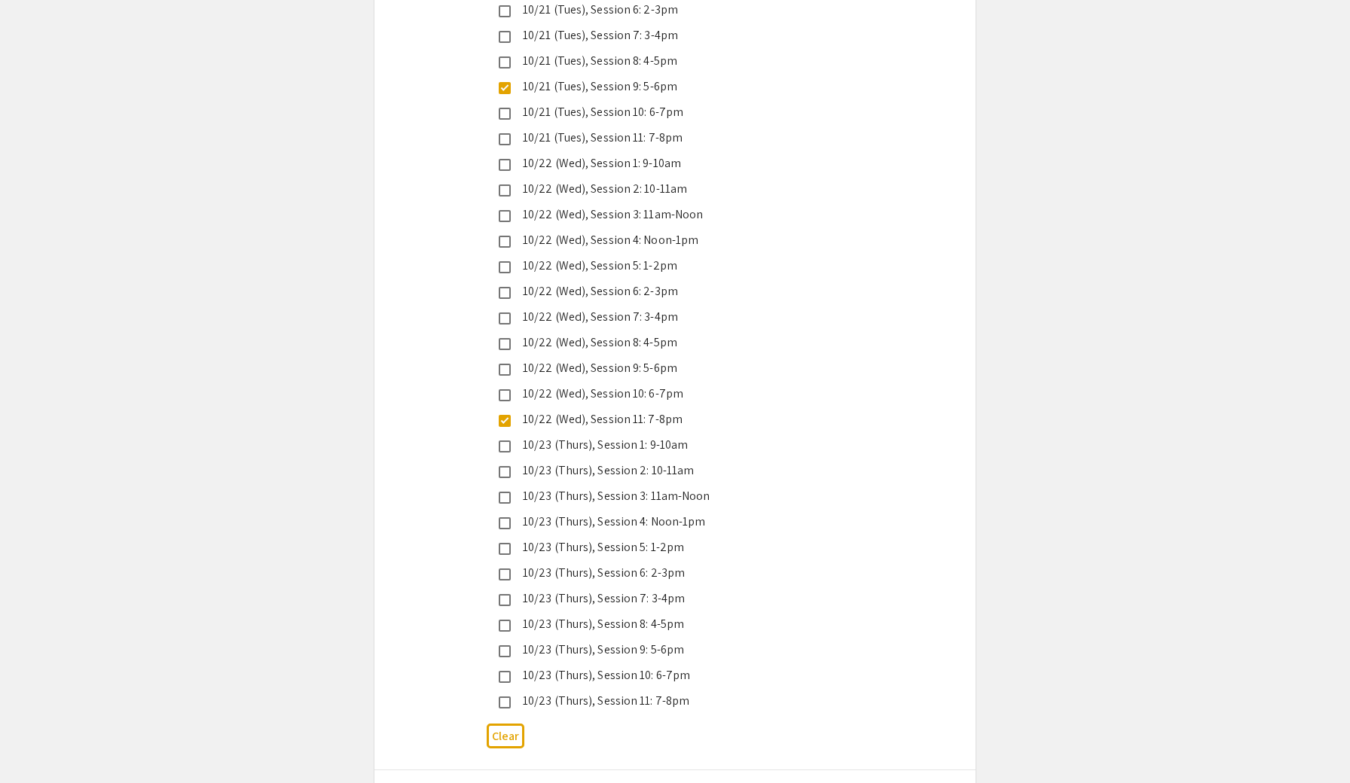
type input "1"
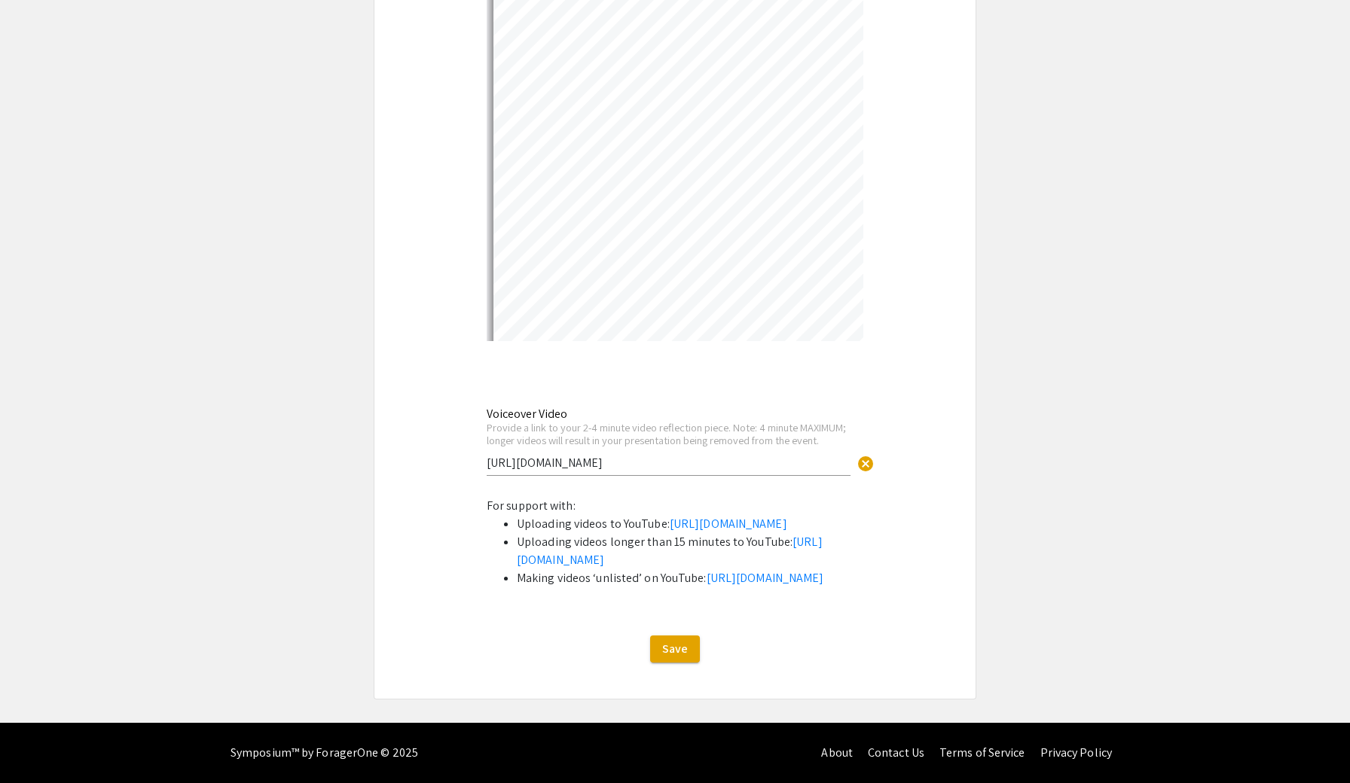
scroll to position [4899, 0]
select select "custom"
